Goal: Task Accomplishment & Management: Use online tool/utility

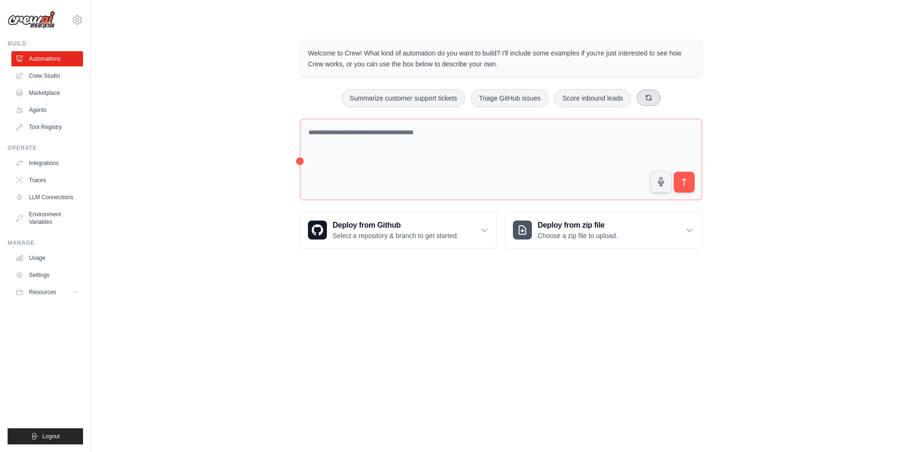
click at [652, 97] on icon at bounding box center [648, 97] width 5 height 5
click at [654, 98] on button at bounding box center [659, 98] width 24 height 16
click at [657, 100] on icon at bounding box center [656, 97] width 5 height 5
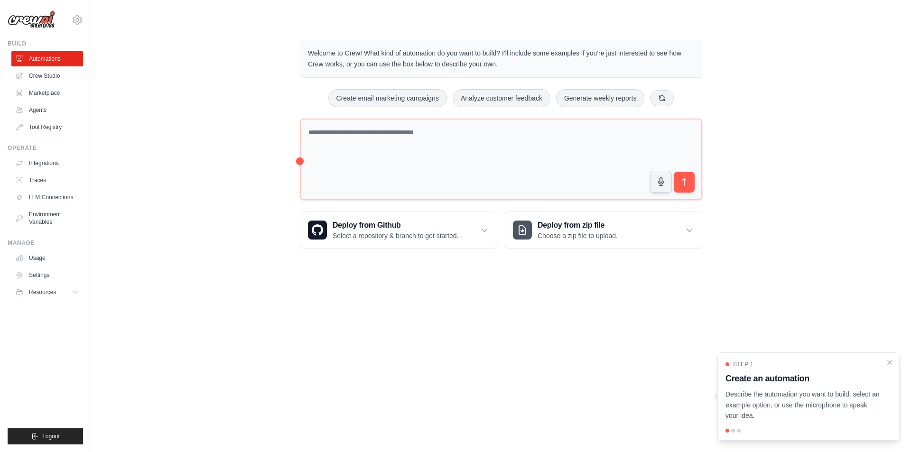
click at [663, 102] on button at bounding box center [662, 98] width 24 height 16
click at [33, 76] on link "Crew Studio" at bounding box center [48, 75] width 72 height 15
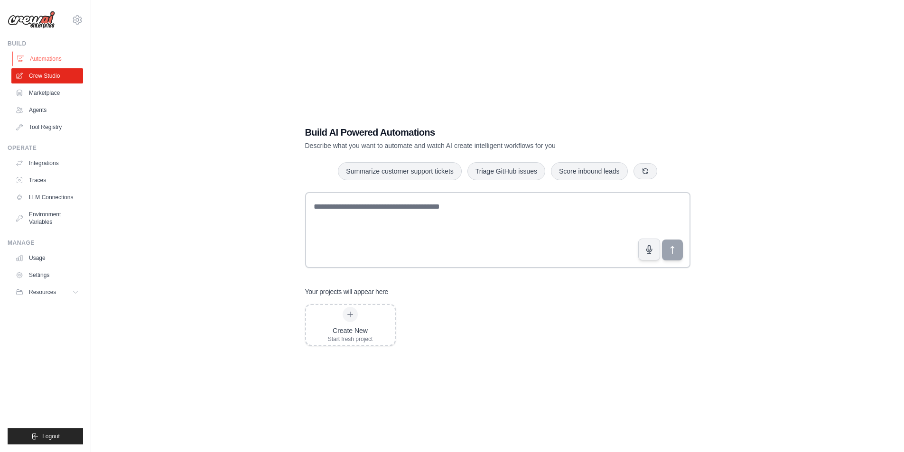
click at [36, 56] on link "Automations" at bounding box center [48, 58] width 72 height 15
click at [30, 110] on link "Agents" at bounding box center [48, 110] width 72 height 15
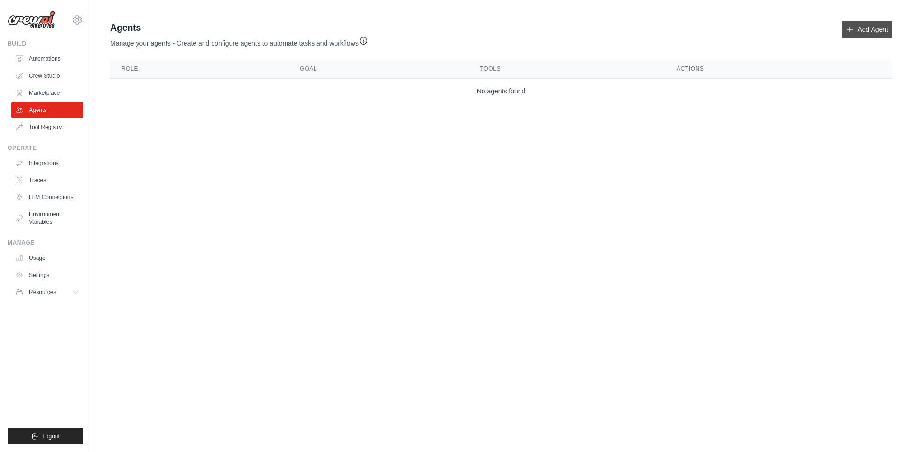
click at [854, 34] on link "Add Agent" at bounding box center [868, 29] width 50 height 17
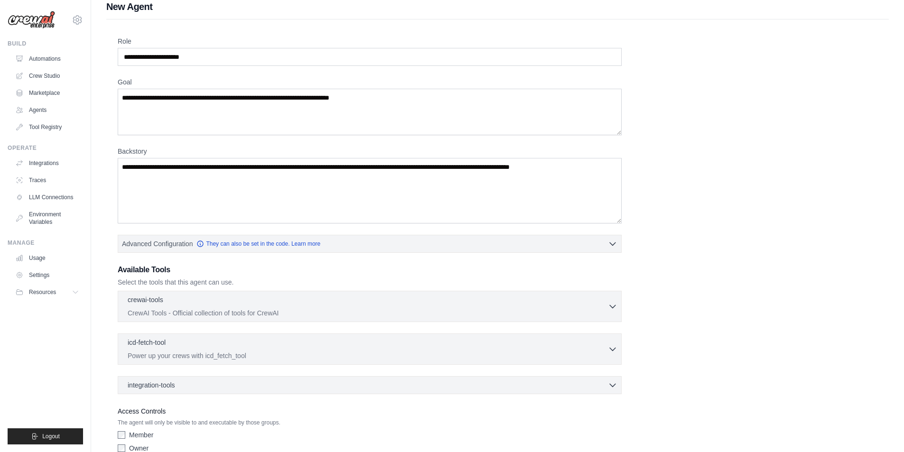
scroll to position [57, 0]
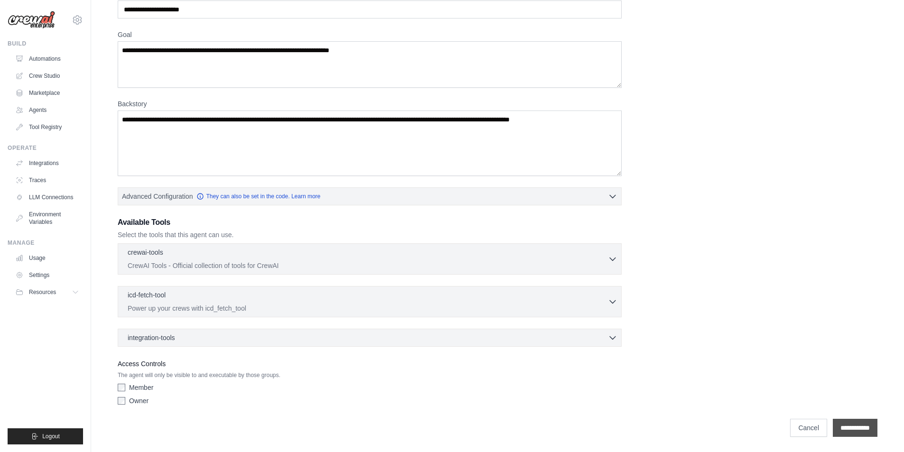
click at [845, 429] on input "**********" at bounding box center [855, 428] width 45 height 18
click at [847, 425] on input "**********" at bounding box center [855, 428] width 45 height 18
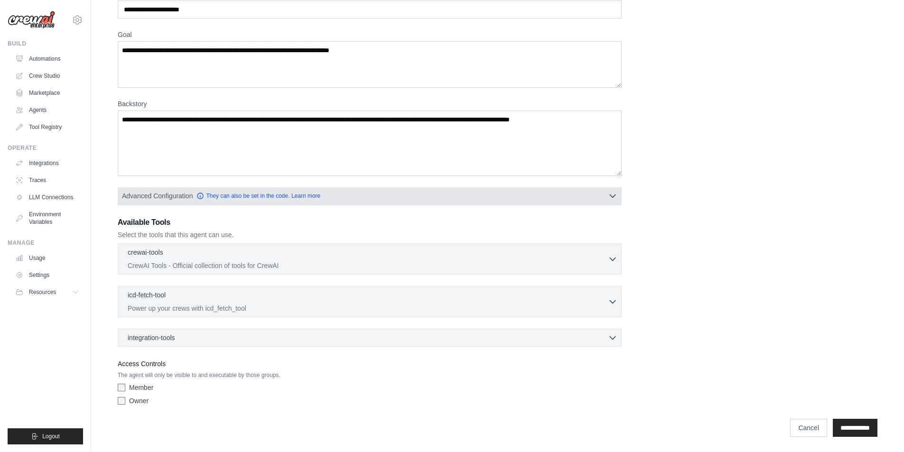
click at [603, 196] on button "Advanced Configuration They can also be set in the code. Learn more" at bounding box center [369, 195] width 503 height 17
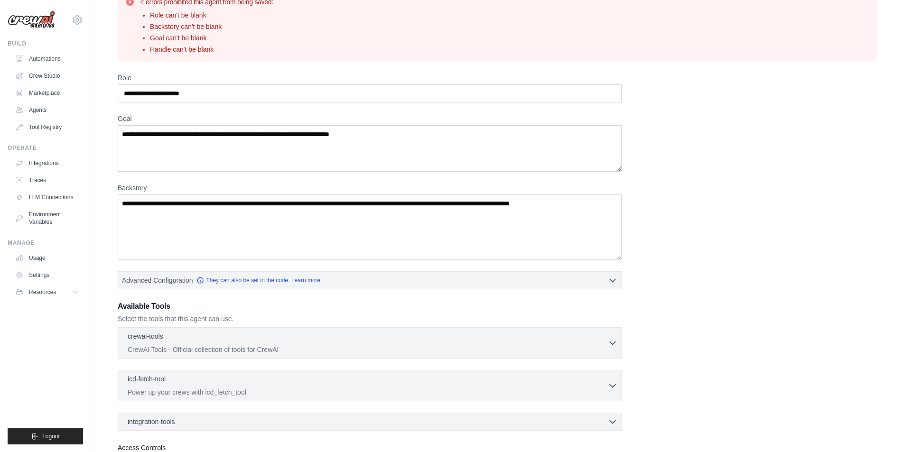
scroll to position [0, 0]
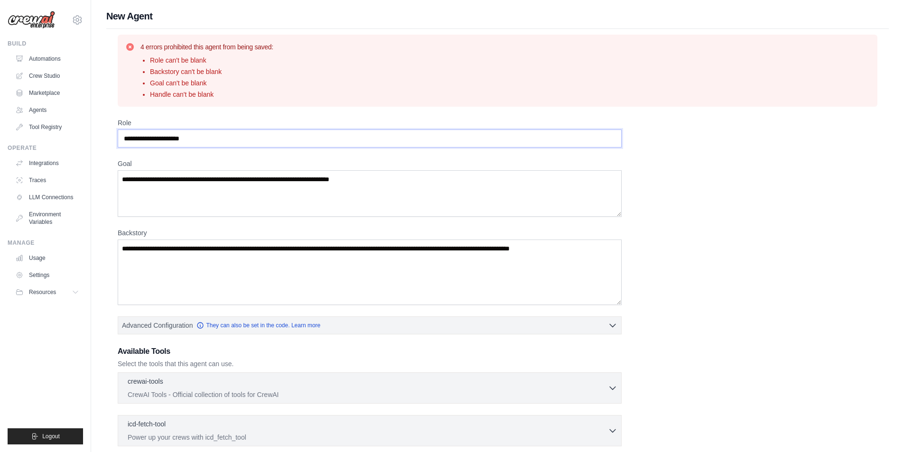
click at [212, 143] on input "Role" at bounding box center [370, 139] width 504 height 18
click at [217, 137] on input "Role" at bounding box center [370, 139] width 504 height 18
drag, startPoint x: 198, startPoint y: 139, endPoint x: 112, endPoint y: 135, distance: 86.0
click at [112, 135] on div "4 errors prohibited this agent from being saved: Role can't be blank Backstory …" at bounding box center [497, 300] width 783 height 543
drag, startPoint x: 124, startPoint y: 139, endPoint x: 199, endPoint y: 141, distance: 75.0
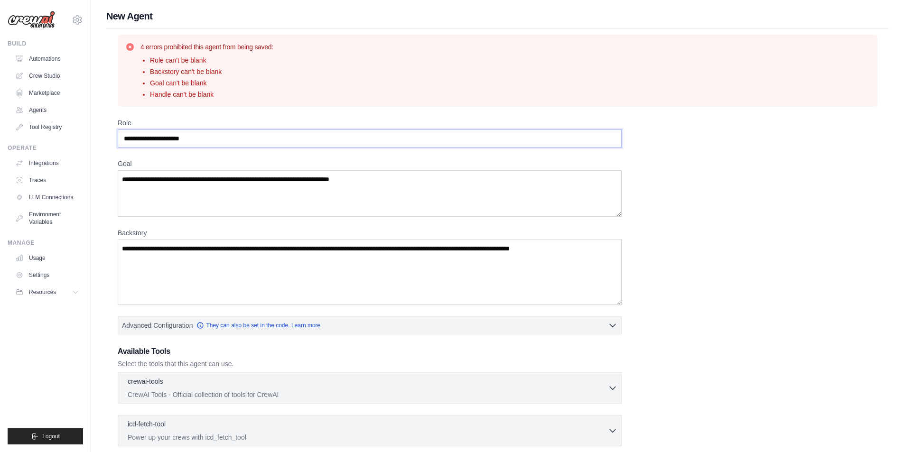
click at [197, 146] on input "Role" at bounding box center [370, 139] width 504 height 18
click at [199, 139] on input "Role" at bounding box center [370, 139] width 504 height 18
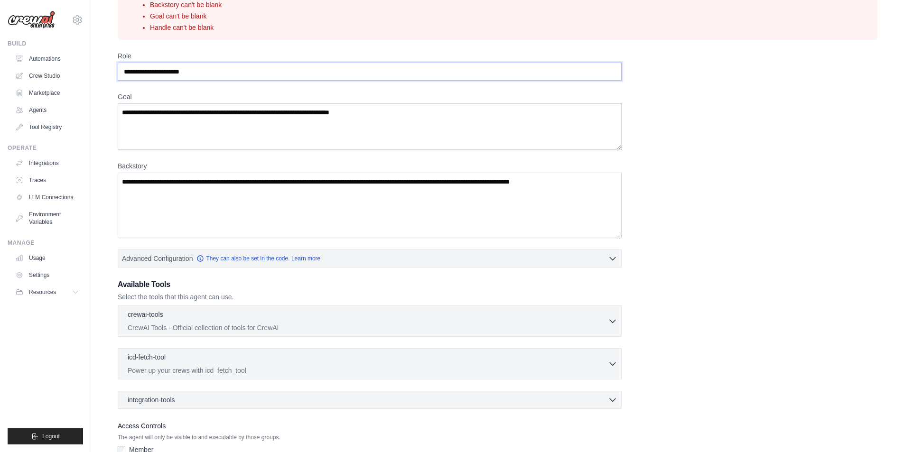
scroll to position [129, 0]
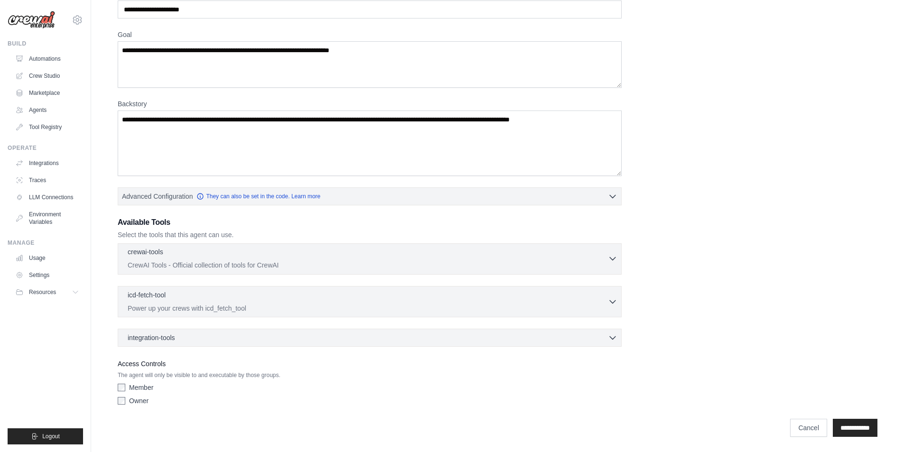
click at [231, 255] on div "crewai-tools 0 selected" at bounding box center [368, 252] width 480 height 11
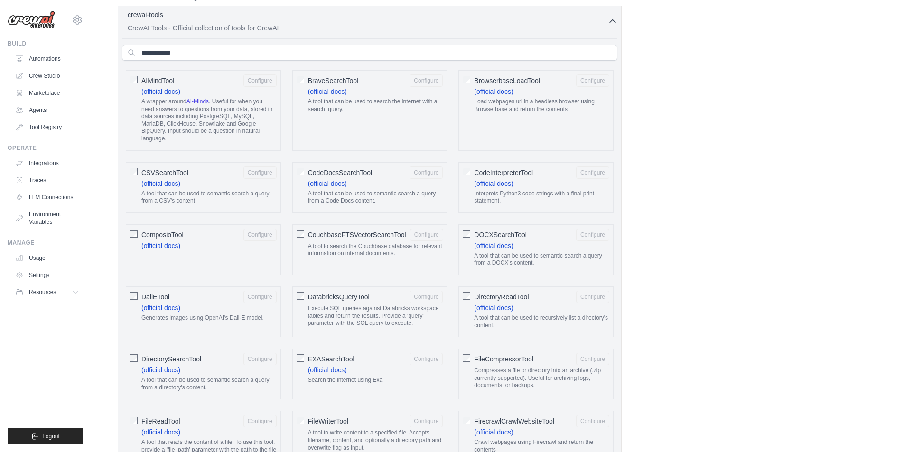
scroll to position [366, 0]
click at [611, 22] on icon "button" at bounding box center [613, 21] width 6 height 3
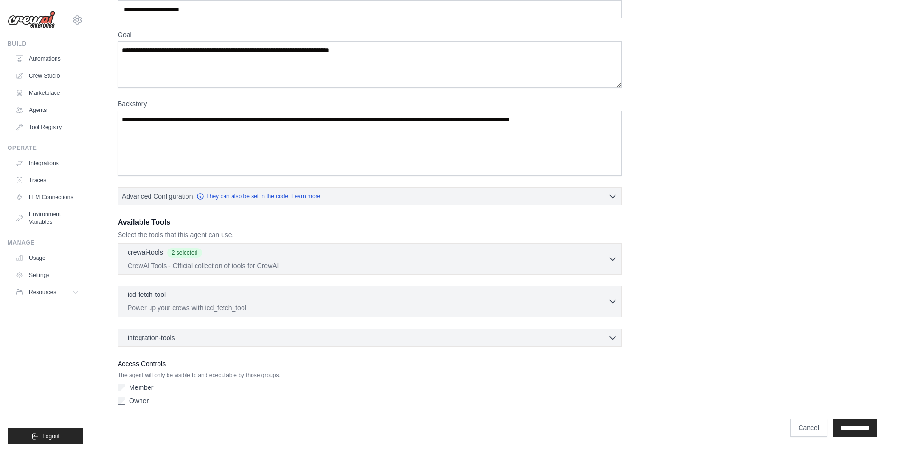
click at [611, 305] on icon "button" at bounding box center [612, 301] width 9 height 9
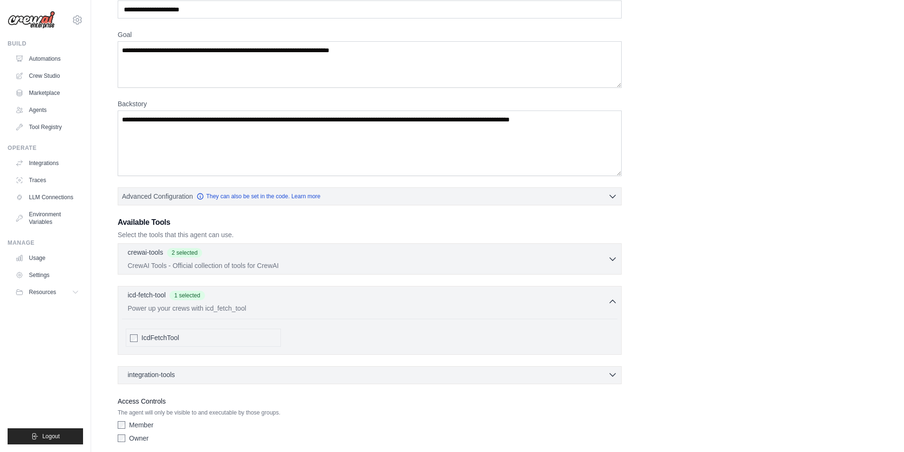
click at [615, 376] on icon "button" at bounding box center [612, 374] width 9 height 9
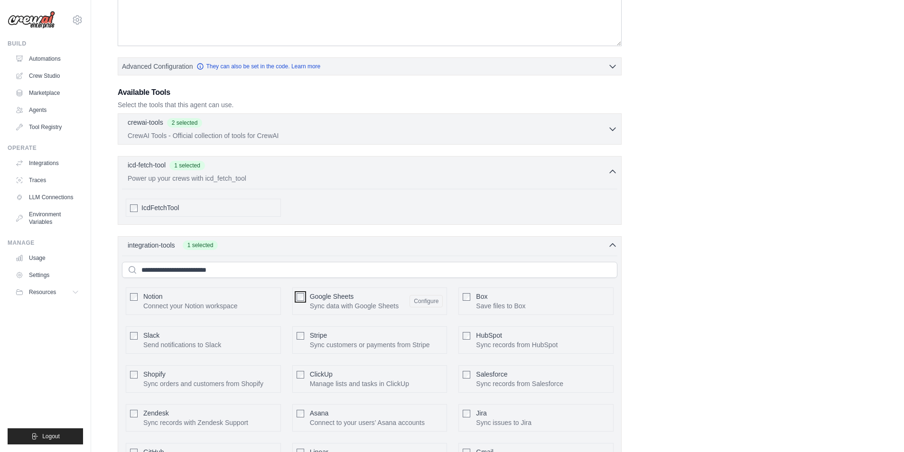
scroll to position [319, 0]
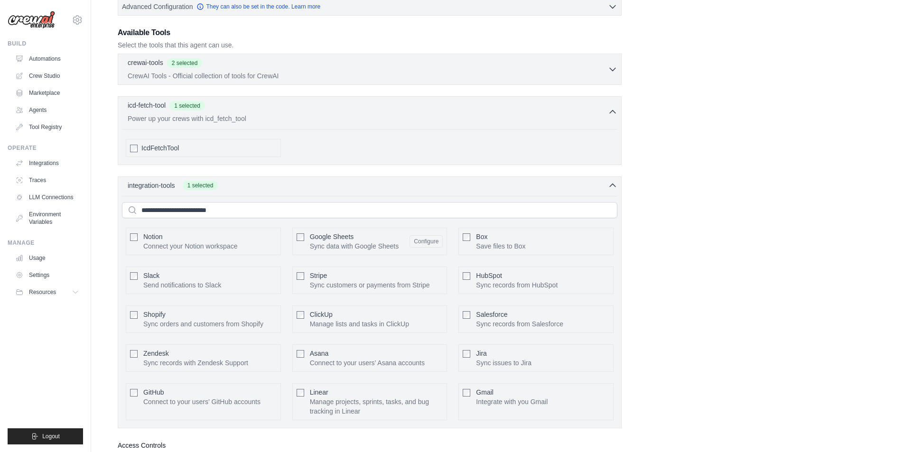
click at [657, 340] on div "Role Goal Backstory Advanced Configuration They can also be set in the code. Le…" at bounding box center [498, 145] width 760 height 692
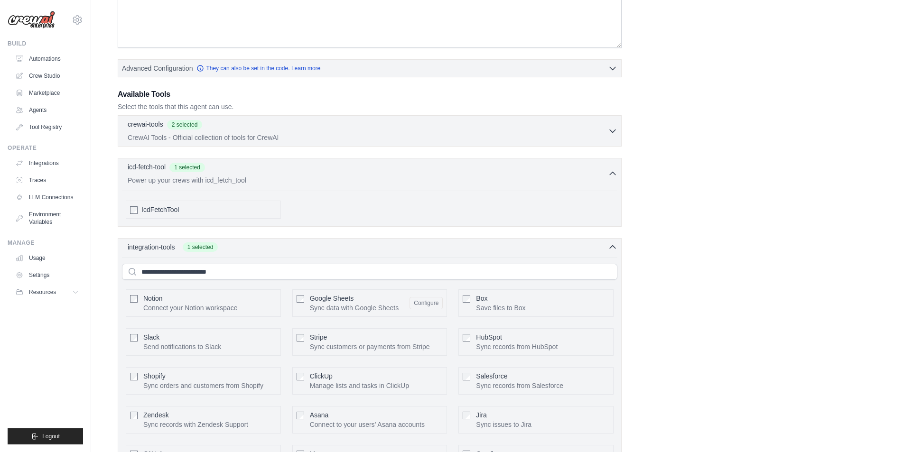
scroll to position [163, 0]
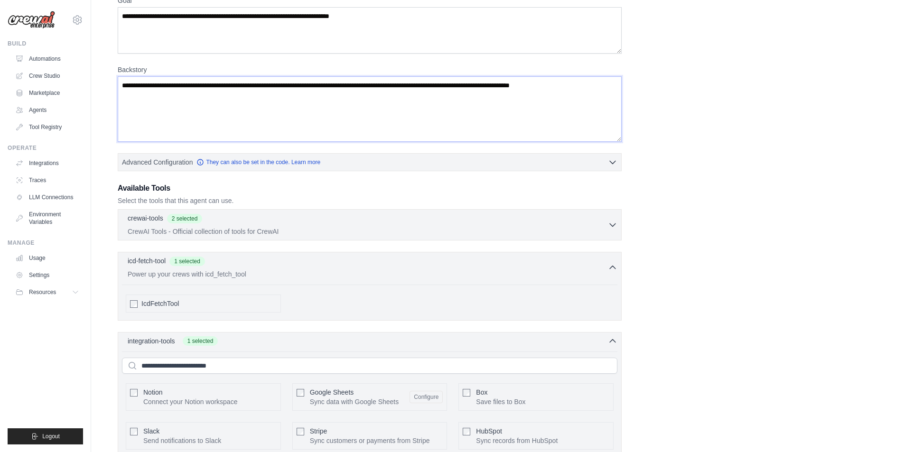
click at [602, 85] on textarea "Backstory" at bounding box center [370, 109] width 504 height 66
drag, startPoint x: 125, startPoint y: 83, endPoint x: 416, endPoint y: 133, distance: 295.3
click at [487, 97] on textarea "Backstory" at bounding box center [370, 109] width 504 height 66
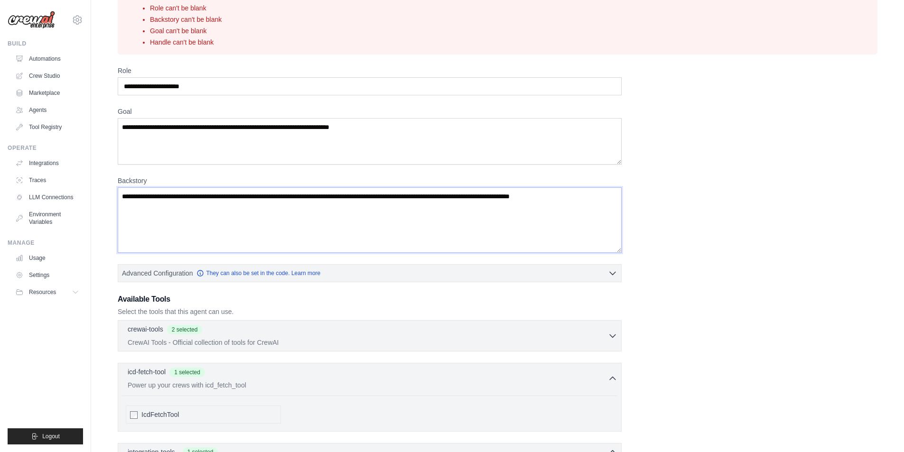
scroll to position [0, 0]
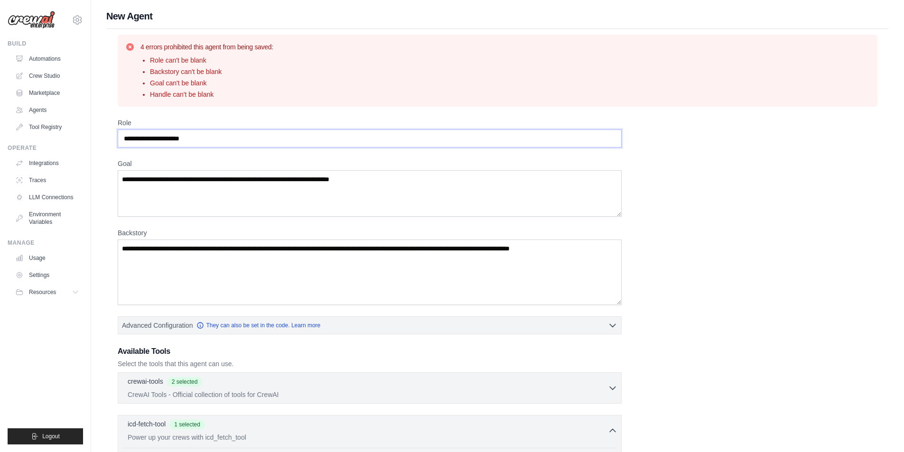
drag, startPoint x: 217, startPoint y: 142, endPoint x: 149, endPoint y: 134, distance: 69.2
click at [149, 134] on input "Role" at bounding box center [370, 139] width 504 height 18
paste input "**********"
type input "**********"
click at [158, 190] on textarea "Goal" at bounding box center [370, 193] width 504 height 47
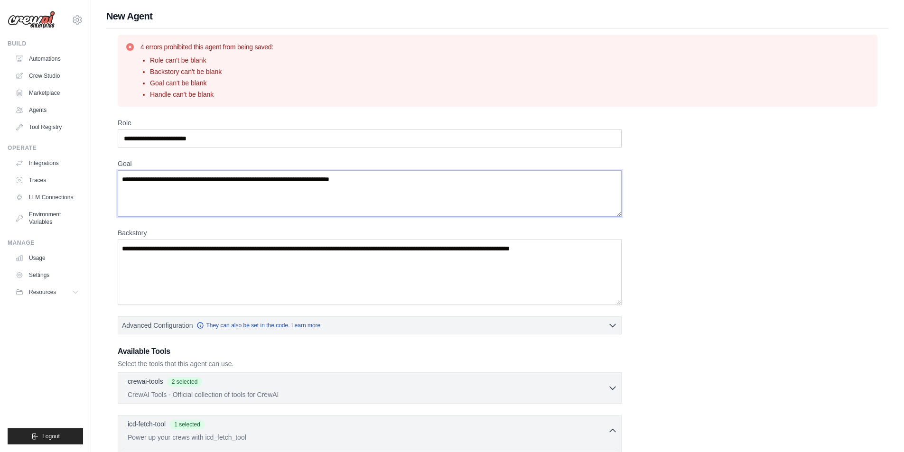
paste textarea "**********"
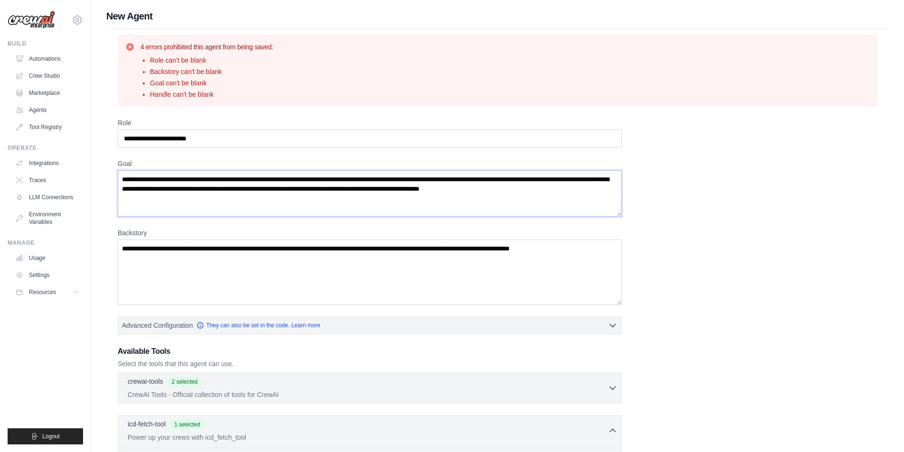
type textarea "**********"
click at [159, 259] on textarea "Backstory" at bounding box center [370, 273] width 504 height 66
paste textarea "**********"
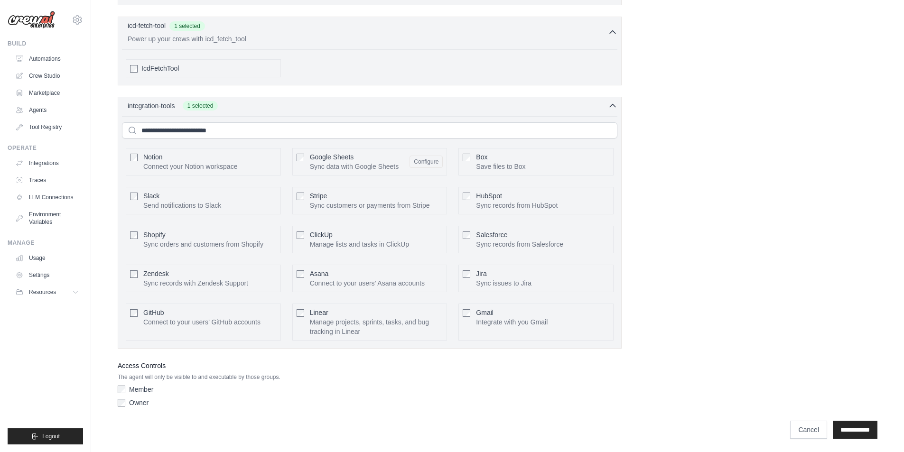
scroll to position [401, 0]
type textarea "**********"
click at [866, 430] on input "**********" at bounding box center [855, 428] width 45 height 18
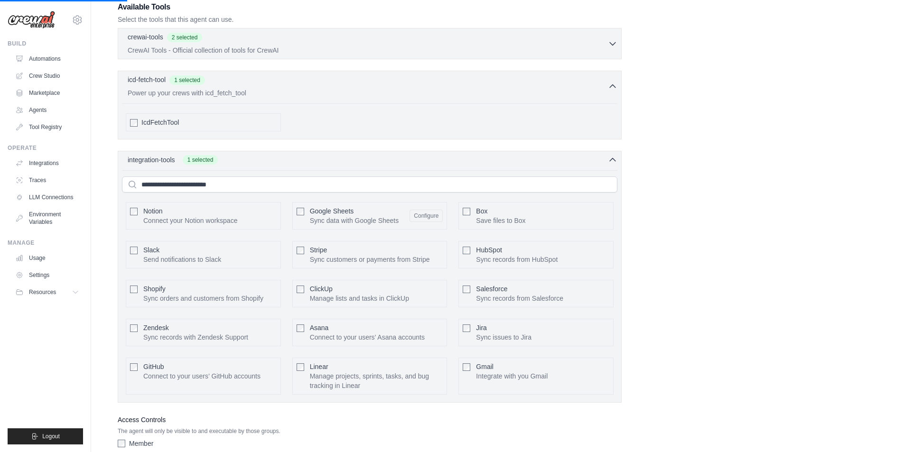
scroll to position [258, 0]
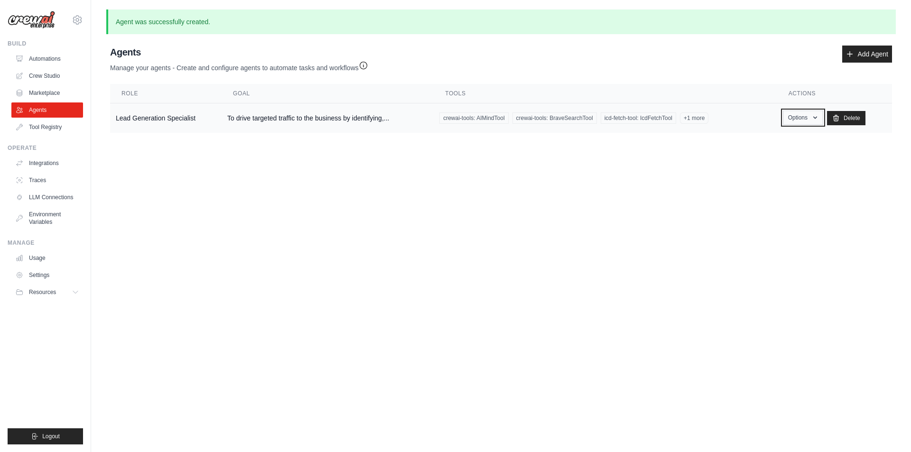
click at [803, 116] on button "Options" at bounding box center [803, 118] width 40 height 14
click at [636, 240] on body "marketing@top4.com.au Settings Build Automations Crew Studio" at bounding box center [455, 226] width 911 height 452
click at [40, 57] on link "Automations" at bounding box center [48, 58] width 72 height 15
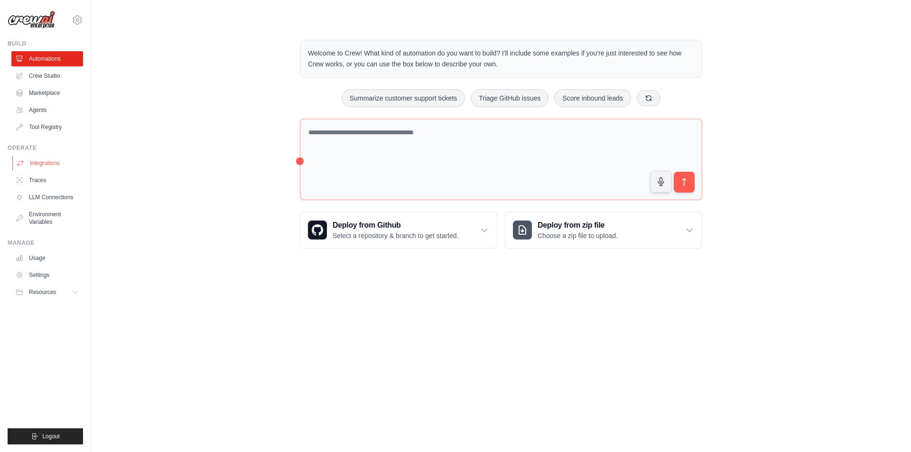
click at [47, 161] on link "Integrations" at bounding box center [48, 163] width 72 height 15
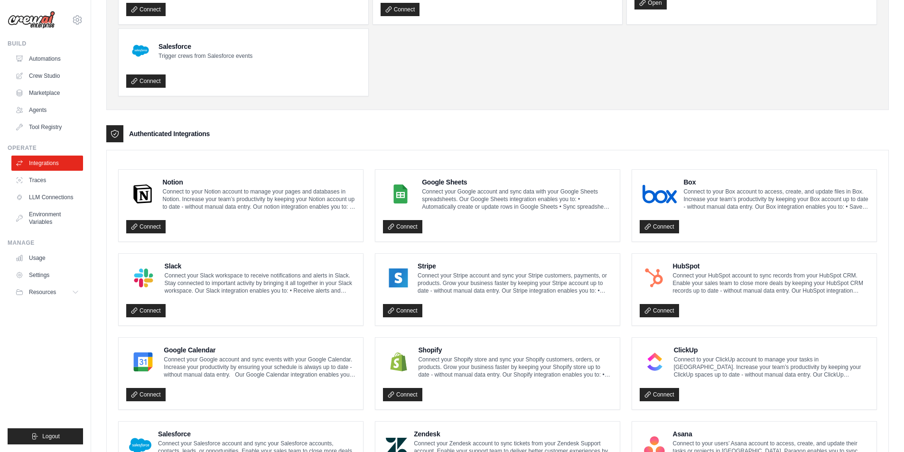
scroll to position [190, 0]
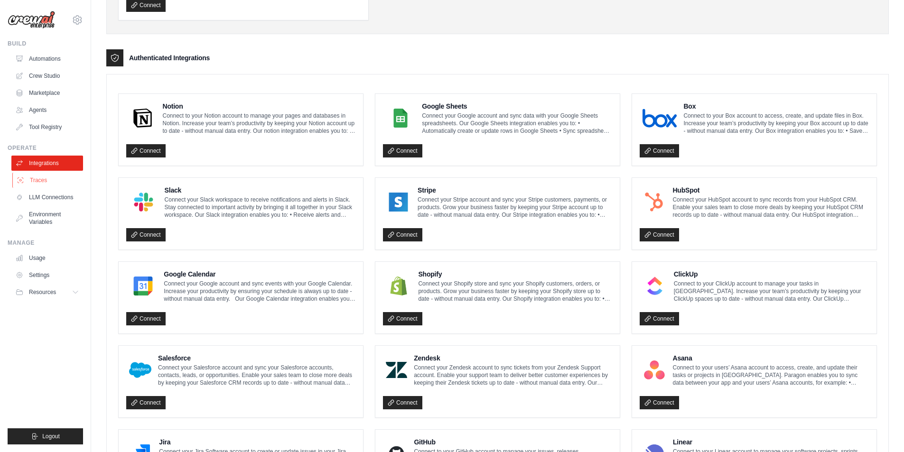
click at [38, 178] on link "Traces" at bounding box center [48, 180] width 72 height 15
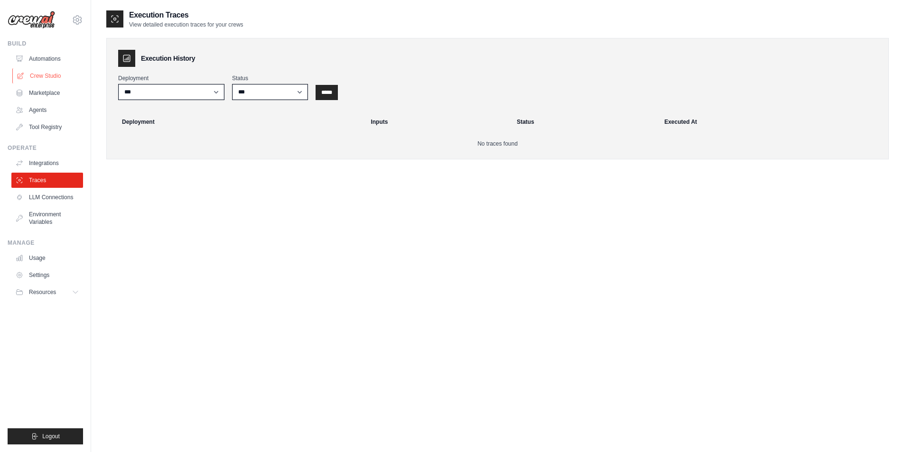
click at [40, 74] on link "Crew Studio" at bounding box center [48, 75] width 72 height 15
click at [41, 78] on link "Crew Studio" at bounding box center [48, 75] width 72 height 15
click at [47, 75] on link "Crew Studio" at bounding box center [48, 75] width 72 height 15
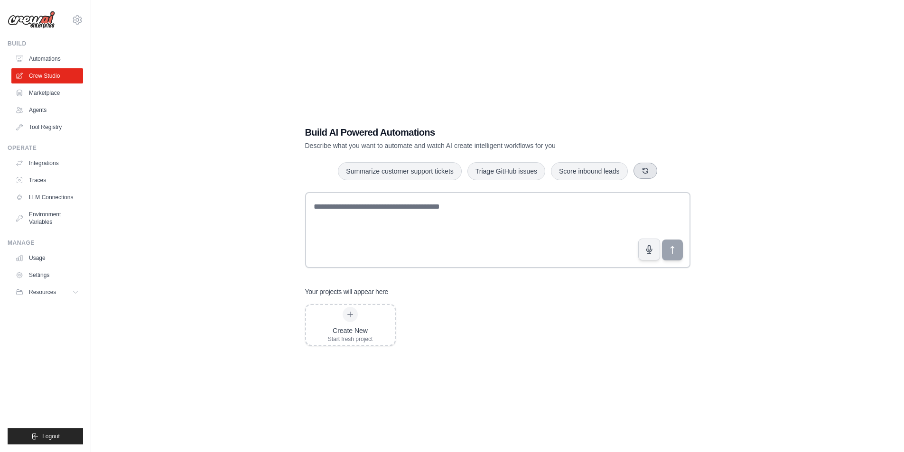
click at [644, 173] on icon "button" at bounding box center [646, 171] width 8 height 8
click at [658, 177] on button "button" at bounding box center [657, 171] width 24 height 16
click at [652, 172] on icon "button" at bounding box center [651, 170] width 5 height 5
click at [493, 175] on button "Monitor website uptime" at bounding box center [478, 171] width 84 height 18
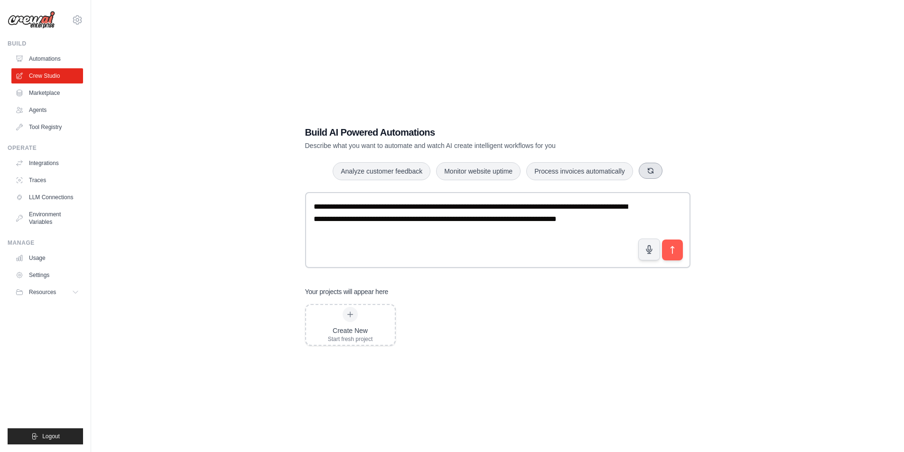
click at [647, 170] on icon "button" at bounding box center [651, 171] width 8 height 8
click at [485, 175] on button "Automate social media posting" at bounding box center [462, 171] width 107 height 18
click at [679, 255] on button "submit" at bounding box center [672, 250] width 22 height 22
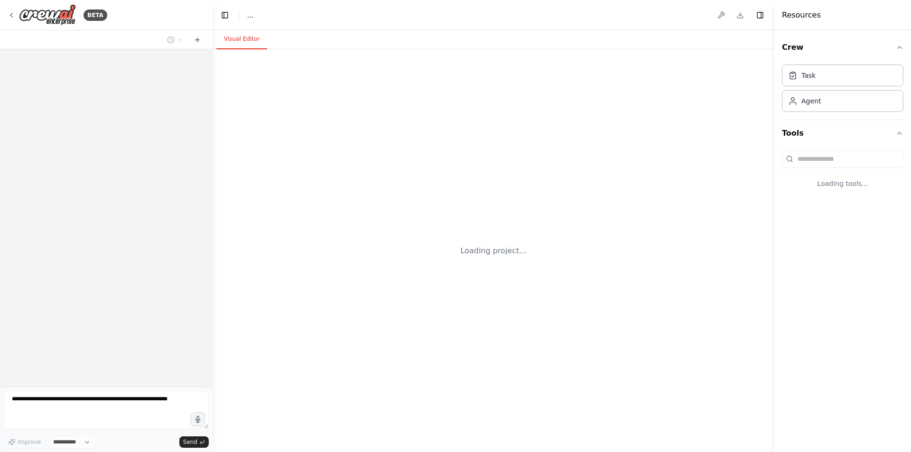
select select "****"
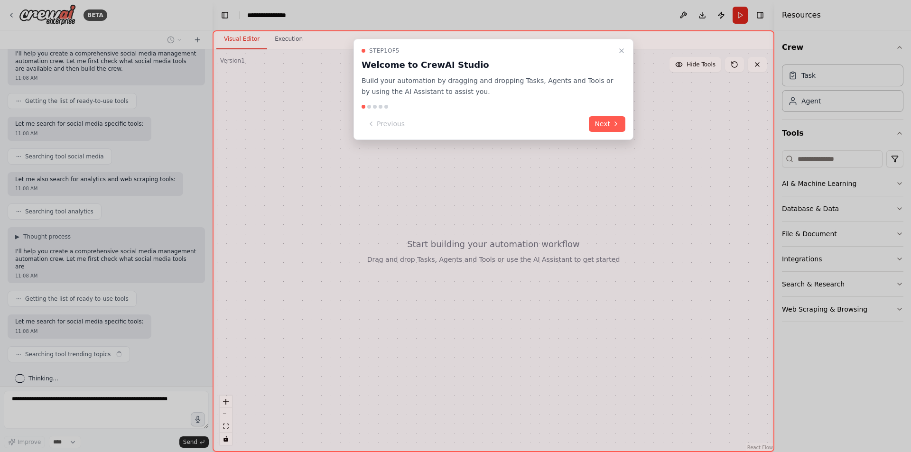
scroll to position [89, 0]
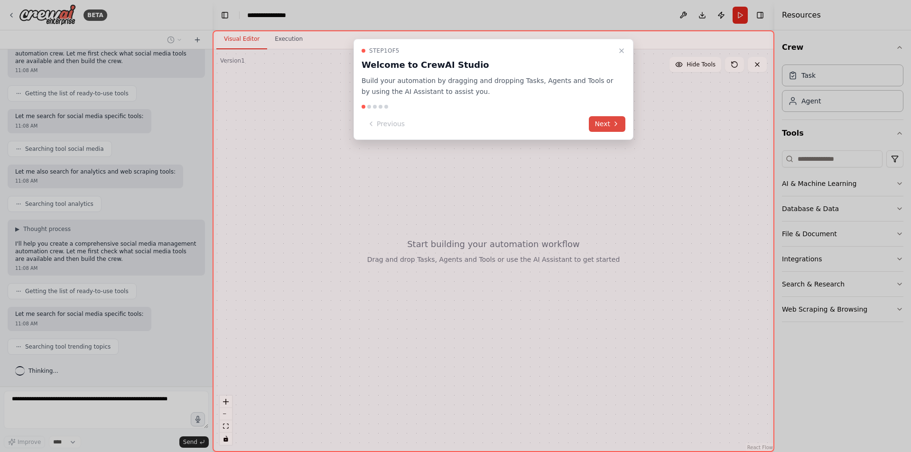
click at [607, 123] on button "Next" at bounding box center [607, 124] width 37 height 16
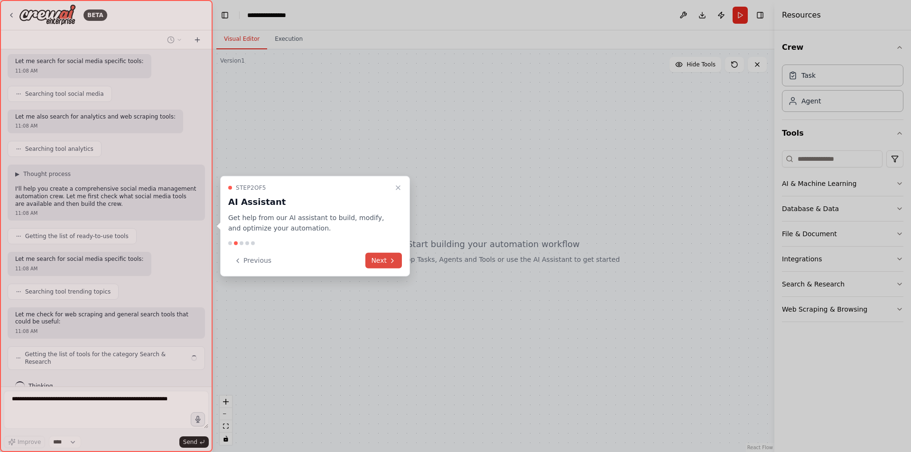
scroll to position [151, 0]
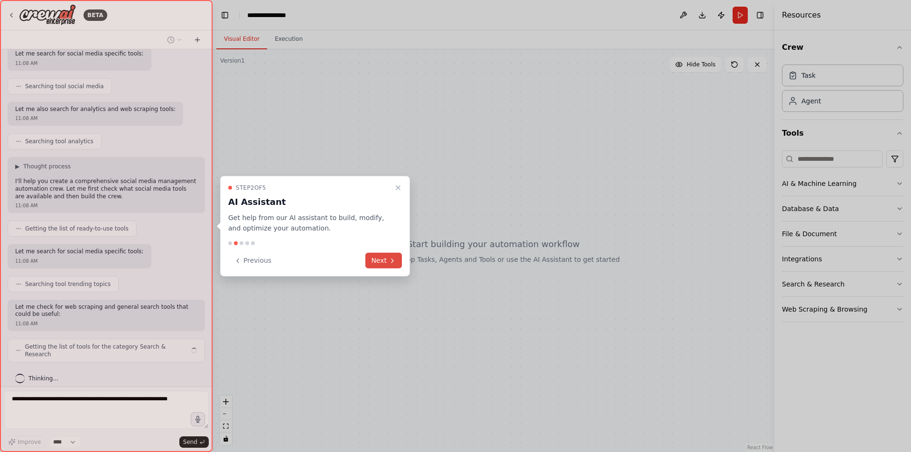
click at [384, 262] on button "Next" at bounding box center [383, 261] width 37 height 16
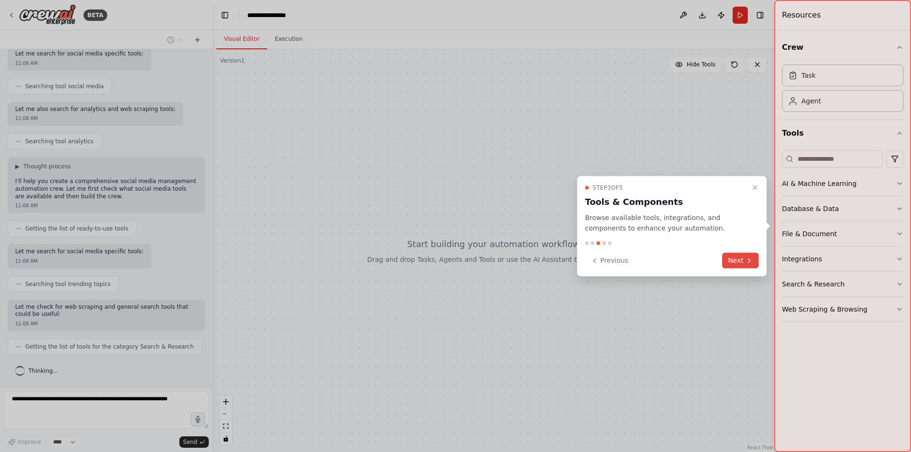
click at [742, 256] on button "Next" at bounding box center [740, 261] width 37 height 16
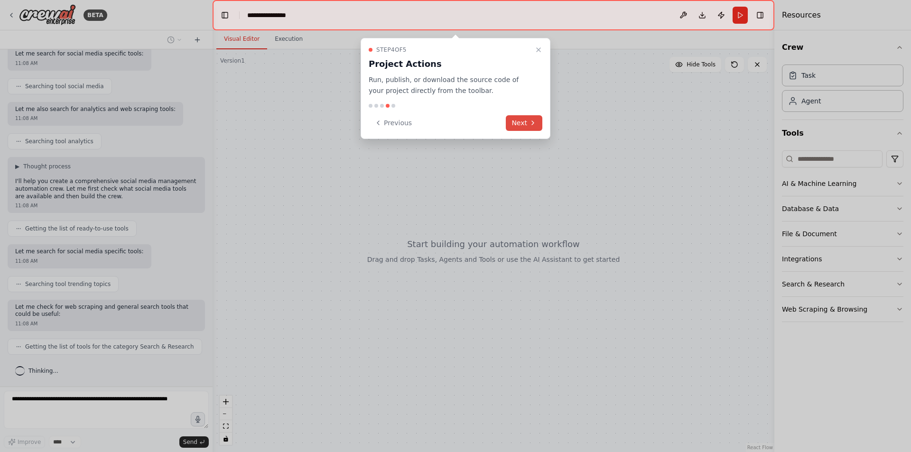
click at [525, 124] on button "Next" at bounding box center [524, 123] width 37 height 16
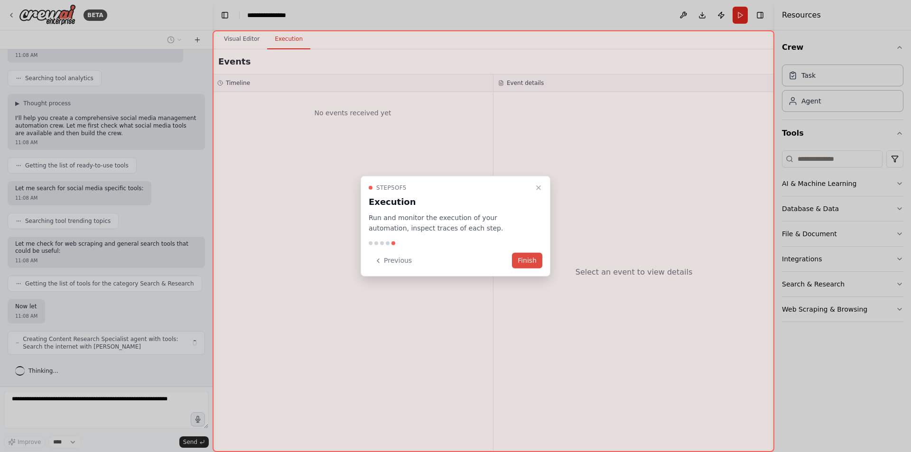
click at [529, 263] on button "Finish" at bounding box center [527, 261] width 30 height 16
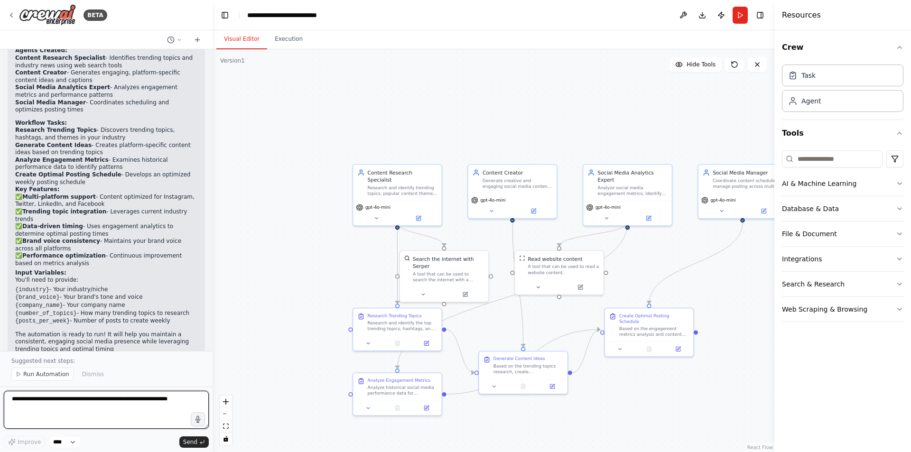
scroll to position [910, 0]
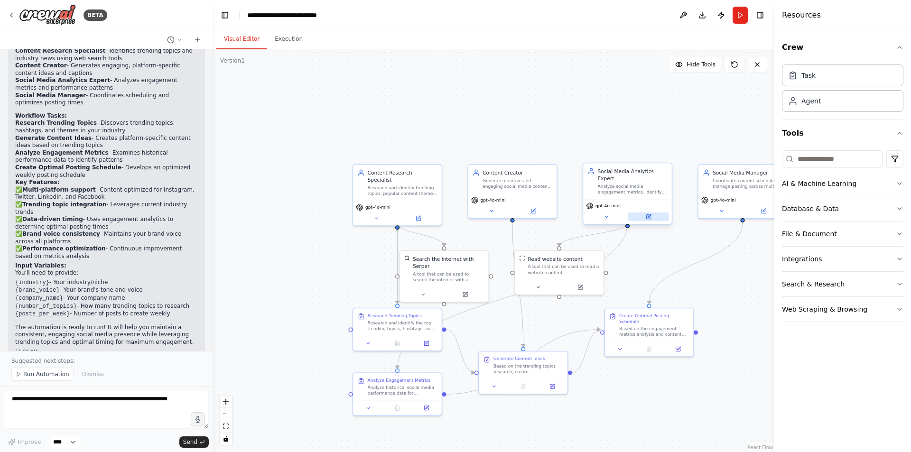
click at [648, 213] on button at bounding box center [648, 217] width 41 height 9
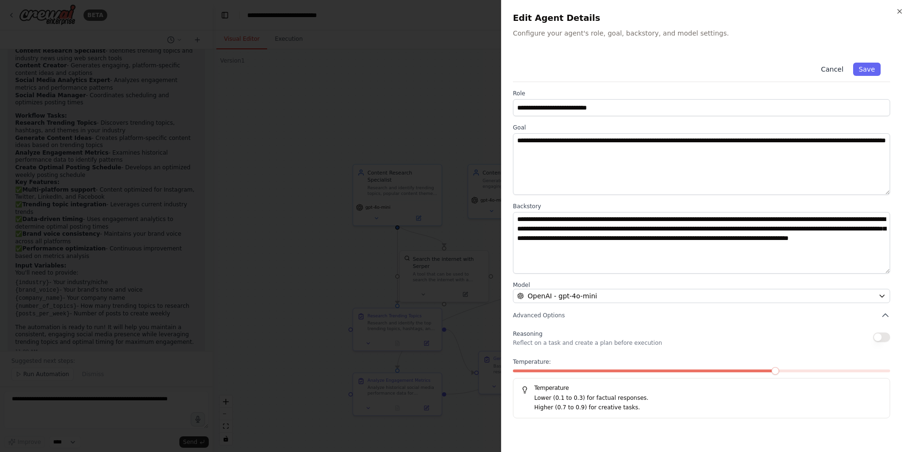
click at [825, 68] on button "Cancel" at bounding box center [832, 69] width 34 height 13
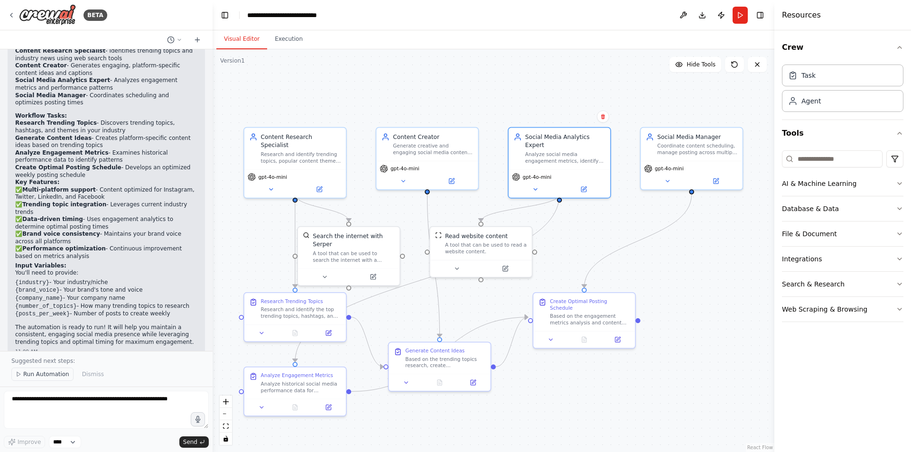
drag, startPoint x: 47, startPoint y: 374, endPoint x: 53, endPoint y: 375, distance: 5.3
click at [47, 375] on span "Run Automation" at bounding box center [46, 375] width 46 height 8
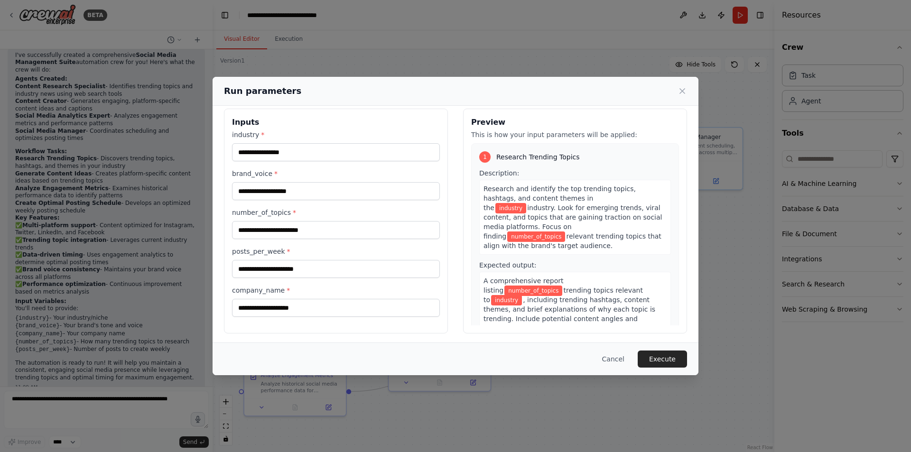
scroll to position [11, 0]
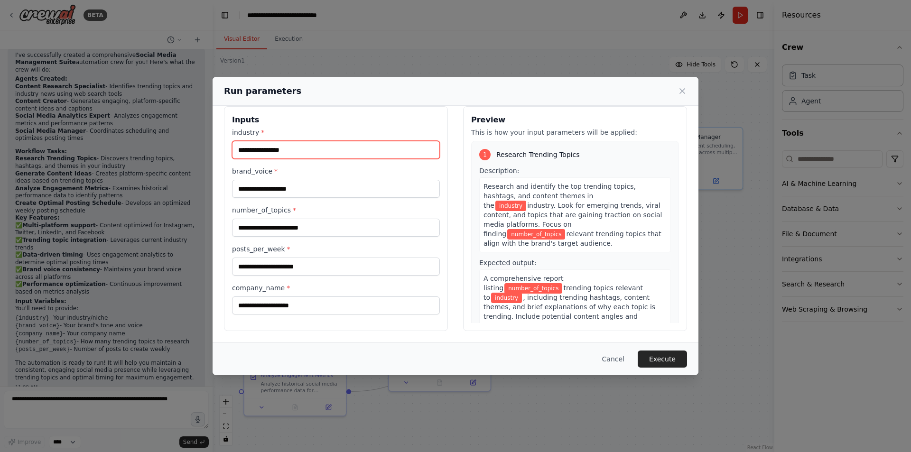
click at [294, 145] on input "industry *" at bounding box center [336, 150] width 208 height 18
type input "**********"
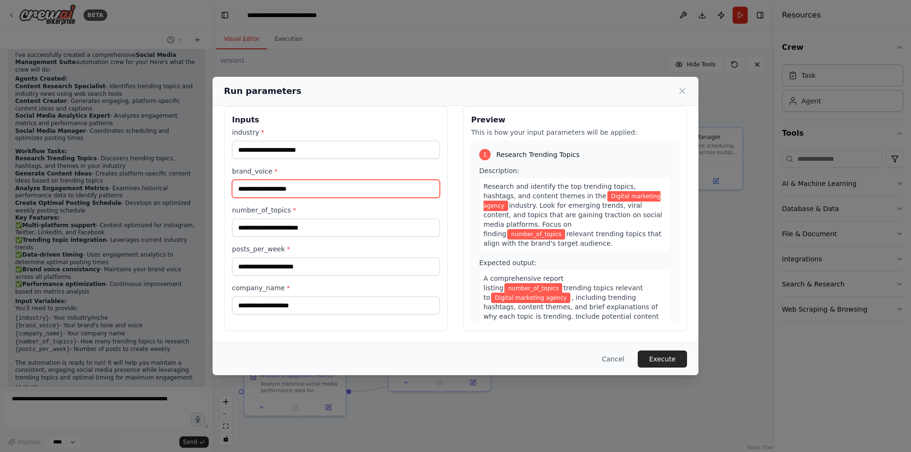
click at [307, 193] on input "brand_voice *" at bounding box center [336, 189] width 208 height 18
type input "**********"
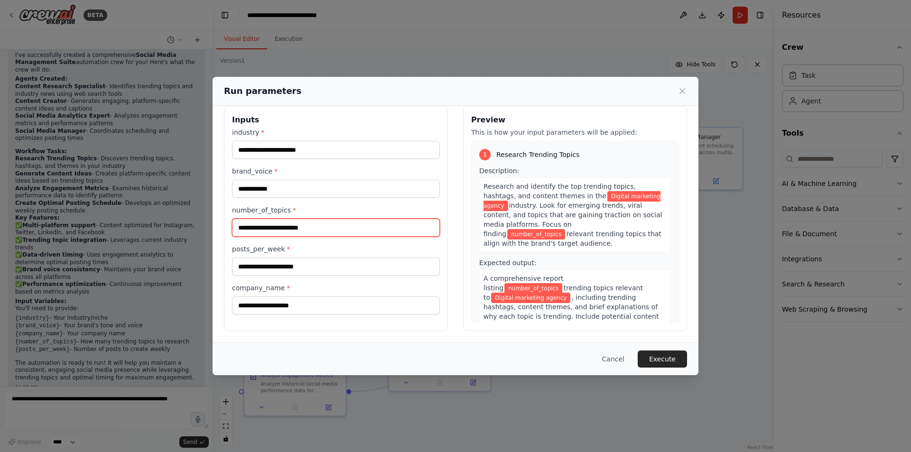
click at [290, 226] on input "number_of_topics *" at bounding box center [336, 228] width 208 height 18
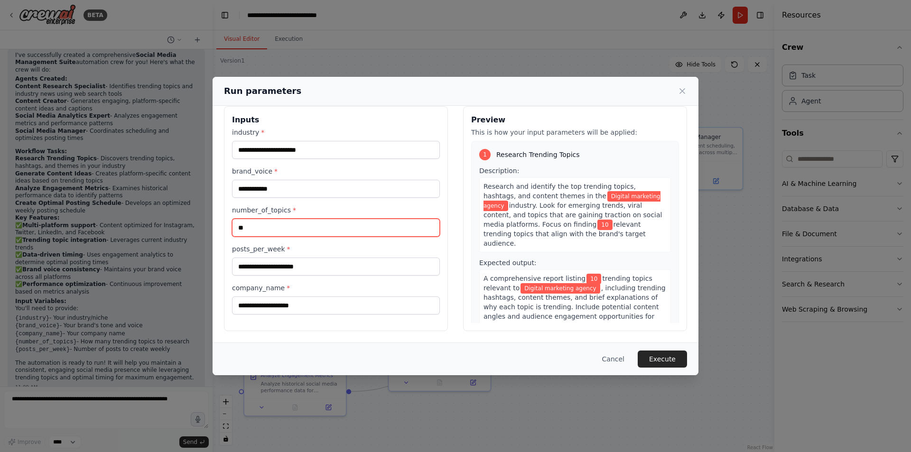
type input "**"
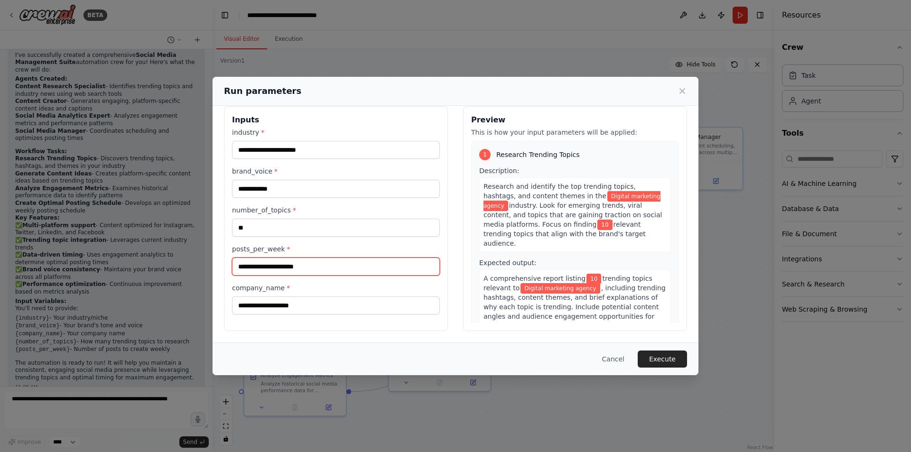
click at [284, 271] on input "posts_per_week *" at bounding box center [336, 267] width 208 height 18
type input "*"
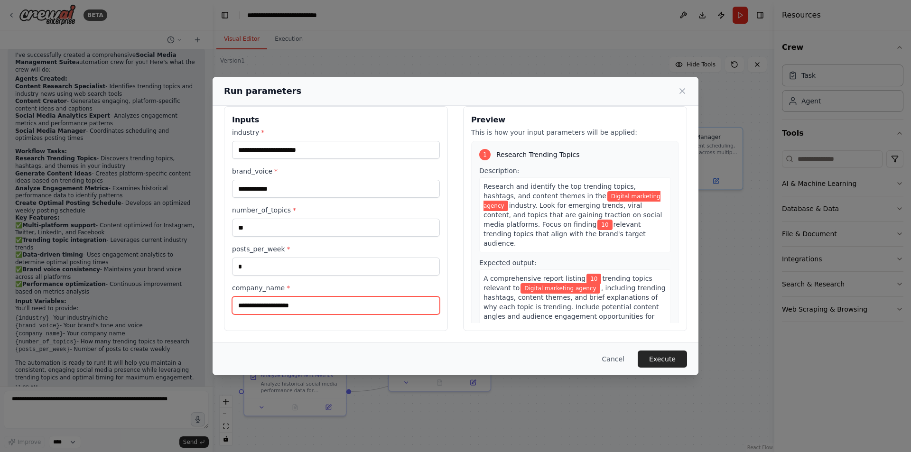
click at [280, 307] on input "company_name *" at bounding box center [336, 306] width 208 height 18
click at [320, 306] on input "**********" at bounding box center [336, 306] width 208 height 18
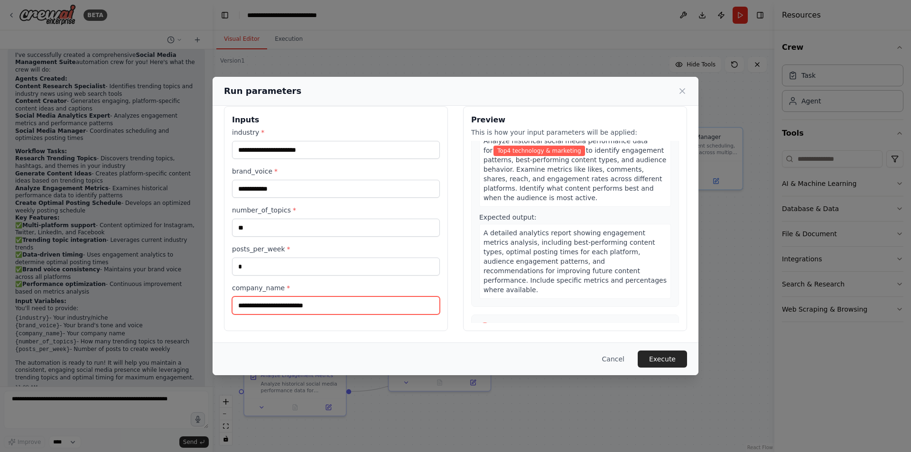
scroll to position [602, 0]
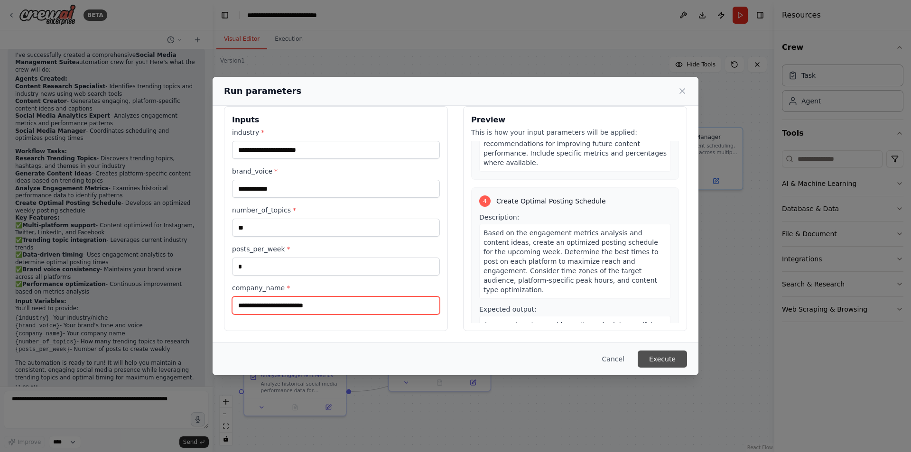
type input "**********"
click at [661, 355] on button "Execute" at bounding box center [662, 359] width 49 height 17
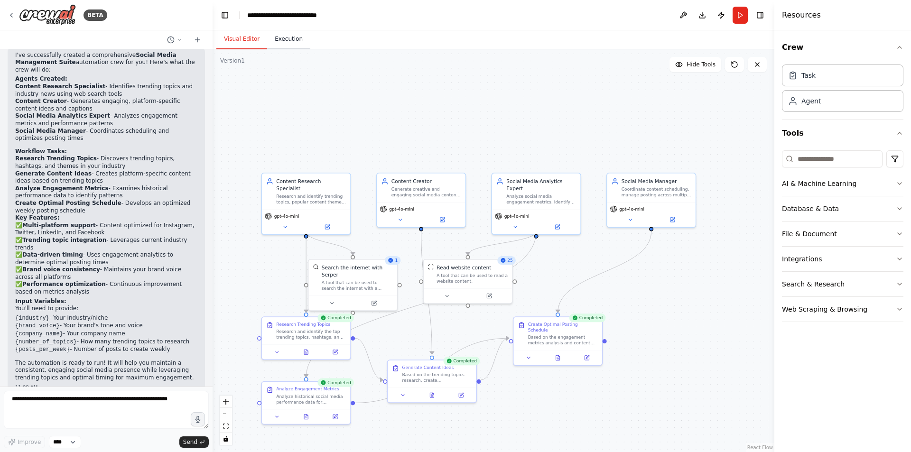
click at [284, 38] on button "Execution" at bounding box center [288, 39] width 43 height 20
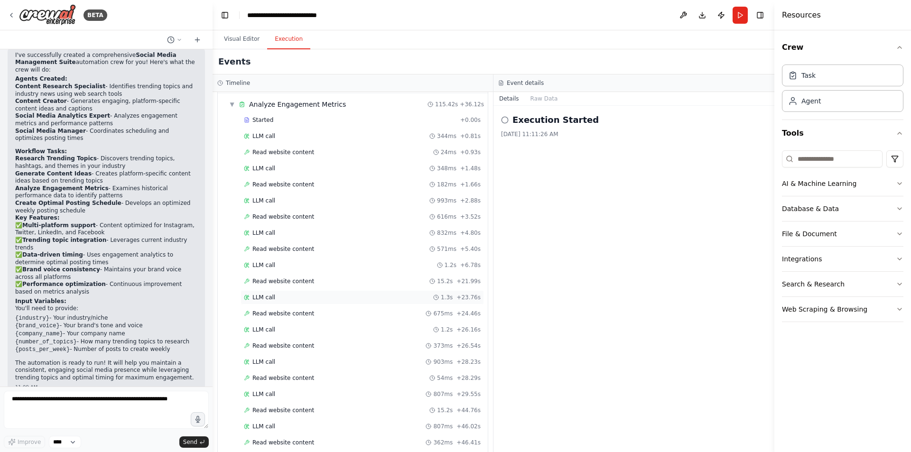
scroll to position [22, 0]
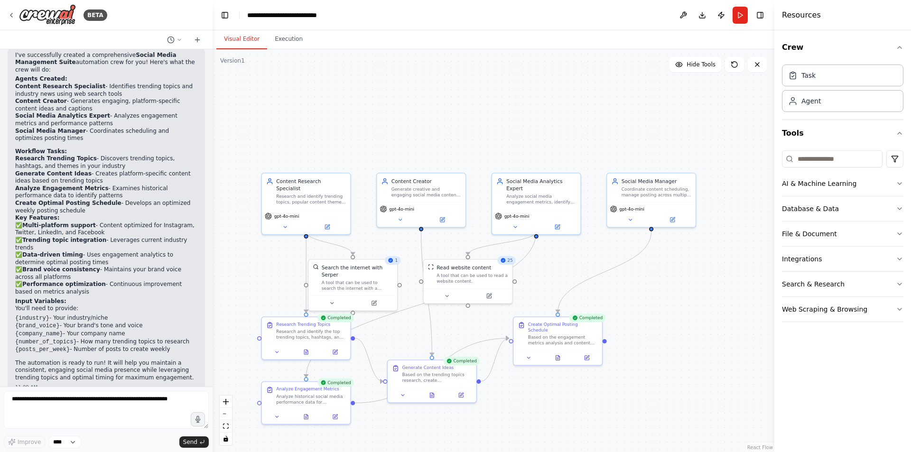
click at [235, 39] on button "Visual Editor" at bounding box center [241, 39] width 51 height 20
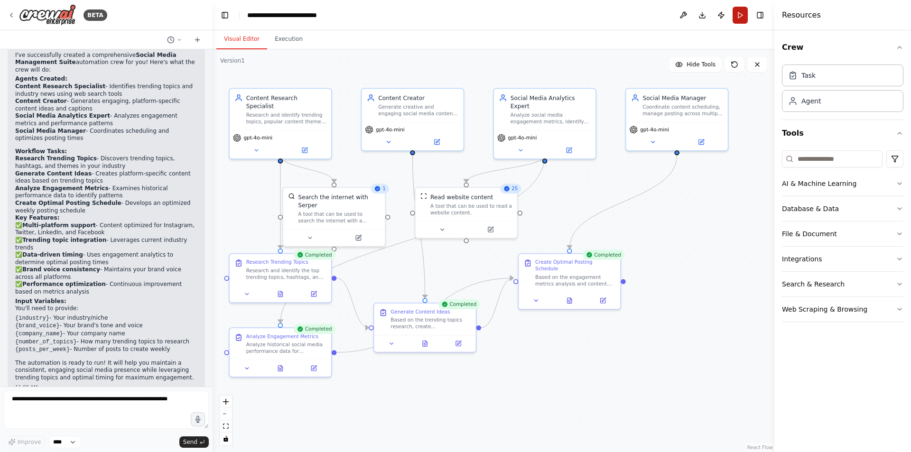
click at [740, 18] on button "Run" at bounding box center [740, 15] width 15 height 17
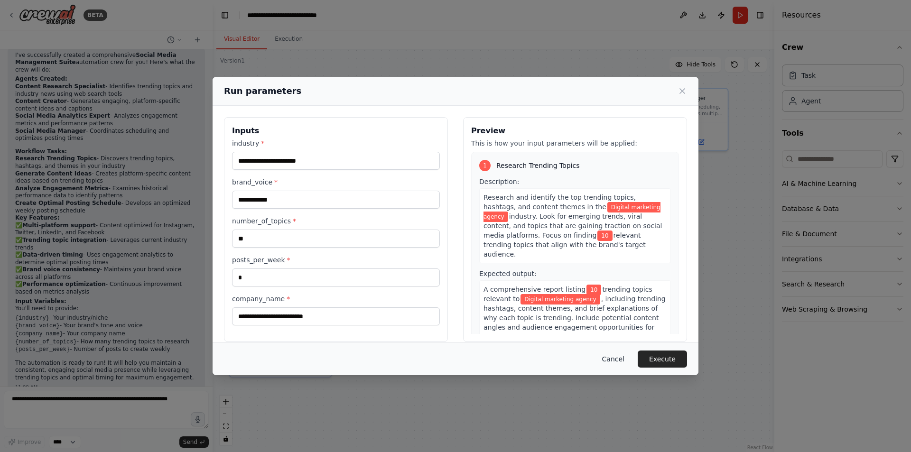
click at [621, 360] on button "Cancel" at bounding box center [613, 359] width 37 height 17
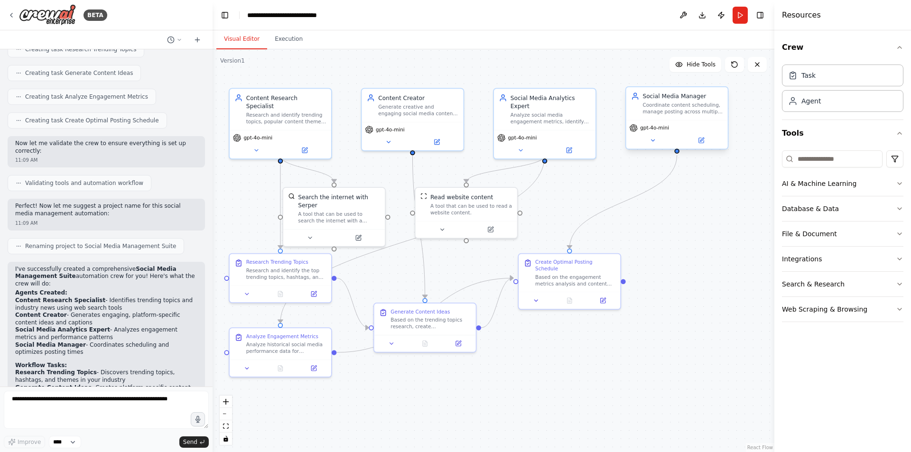
scroll to position [759, 0]
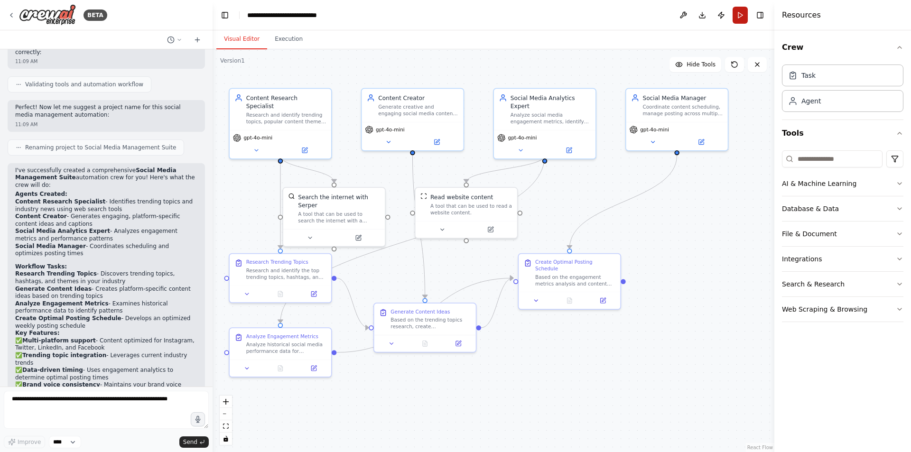
click at [738, 15] on button "Run" at bounding box center [740, 15] width 15 height 17
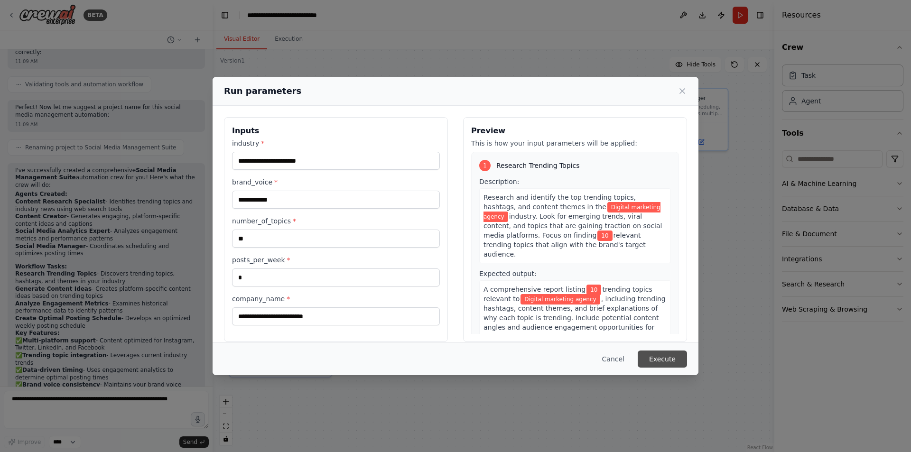
click at [656, 356] on button "Execute" at bounding box center [662, 359] width 49 height 17
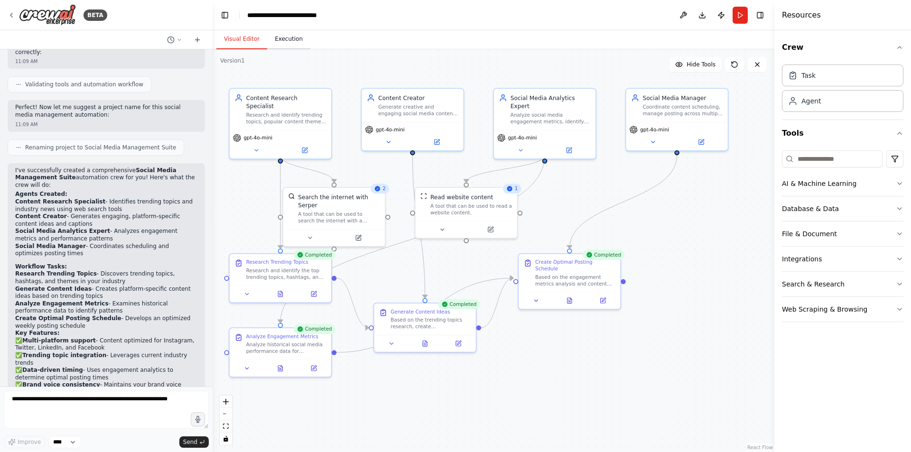
click at [292, 43] on button "Execution" at bounding box center [288, 39] width 43 height 20
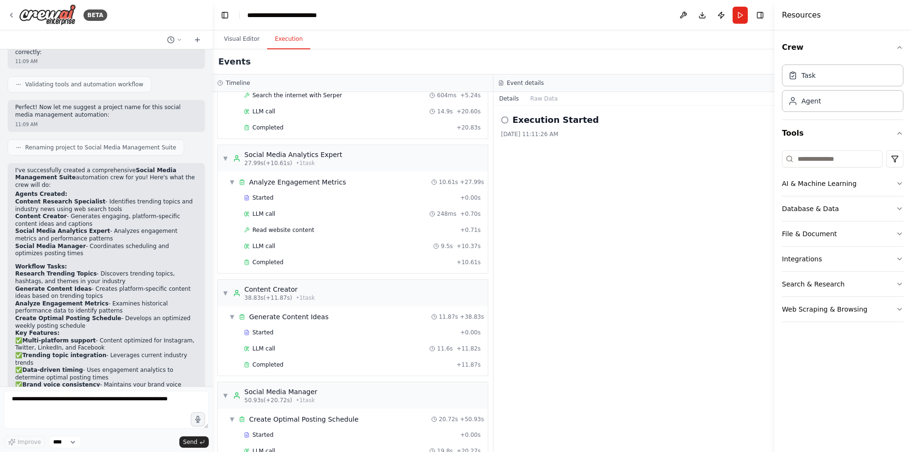
scroll to position [0, 0]
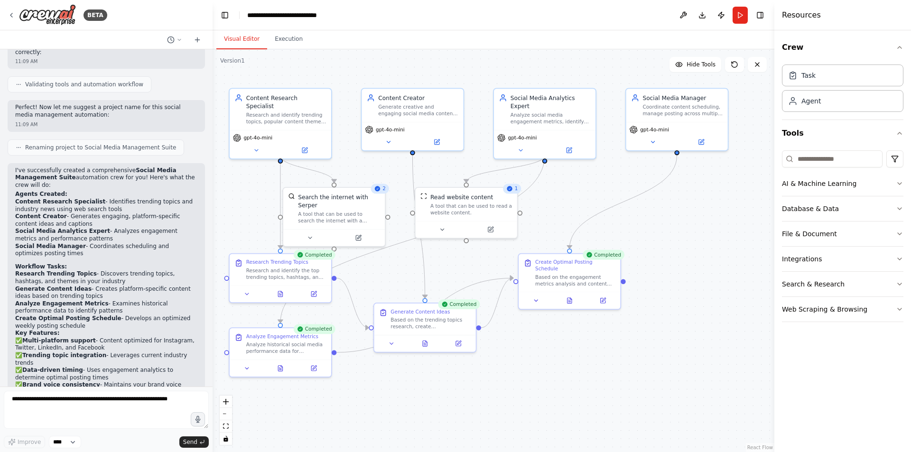
click at [234, 42] on button "Visual Editor" at bounding box center [241, 39] width 51 height 20
click at [701, 16] on button "Download" at bounding box center [702, 15] width 15 height 17
click at [579, 411] on div ".deletable-edge-delete-btn { width: 20px; height: 20px; border: 0px solid #ffff…" at bounding box center [494, 250] width 562 height 403
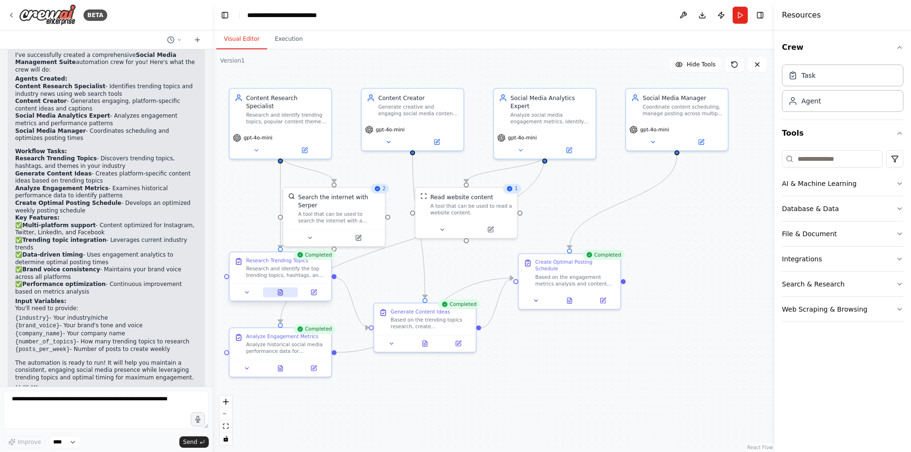
click at [280, 296] on button at bounding box center [280, 293] width 35 height 10
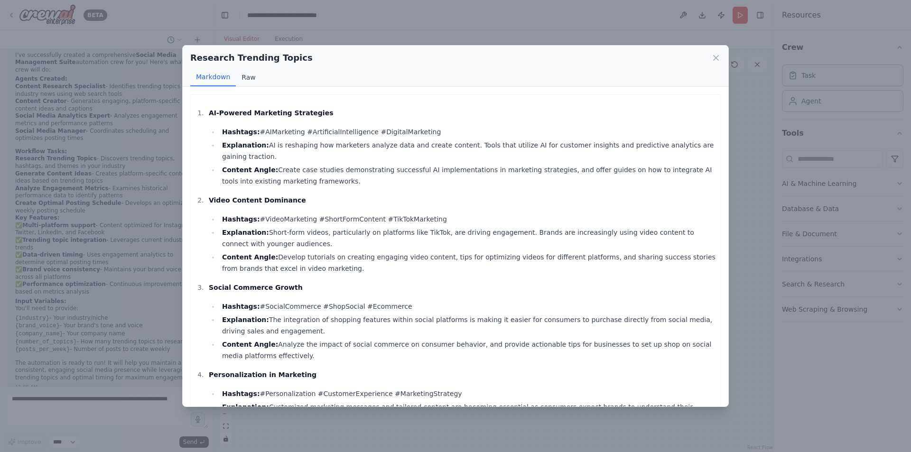
click at [250, 80] on button "Raw" at bounding box center [248, 77] width 25 height 18
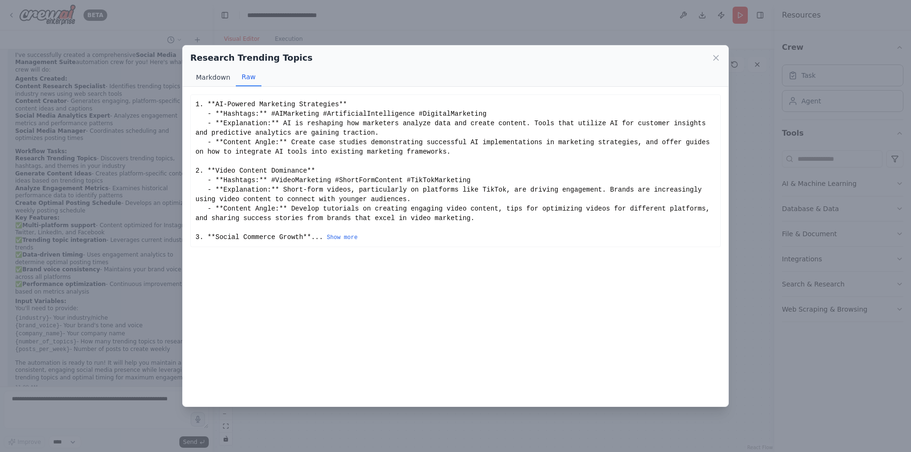
click at [218, 81] on button "Markdown" at bounding box center [213, 77] width 46 height 18
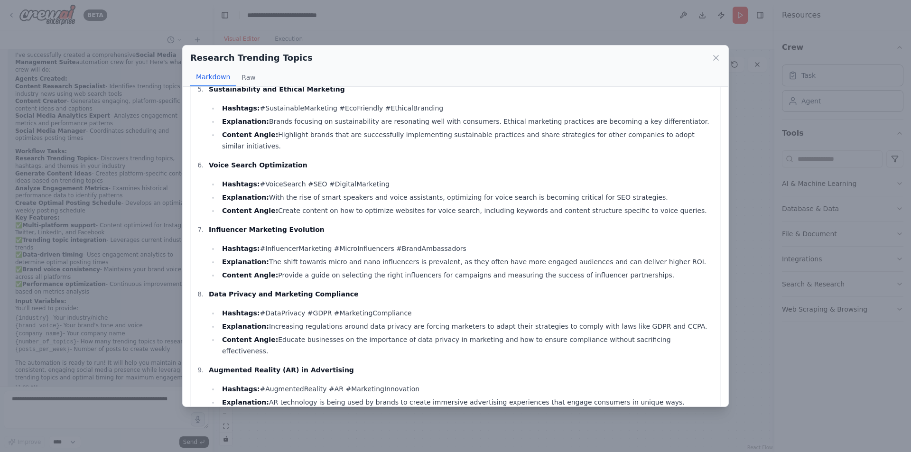
scroll to position [439, 0]
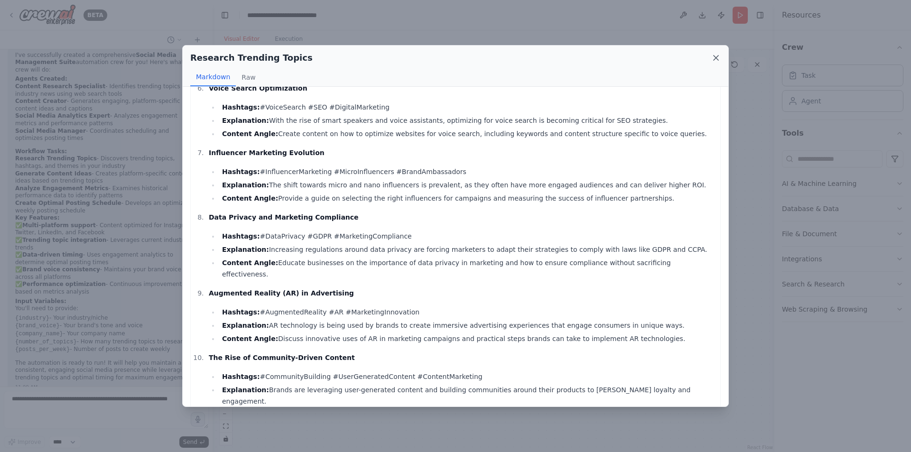
click at [713, 59] on icon at bounding box center [716, 57] width 9 height 9
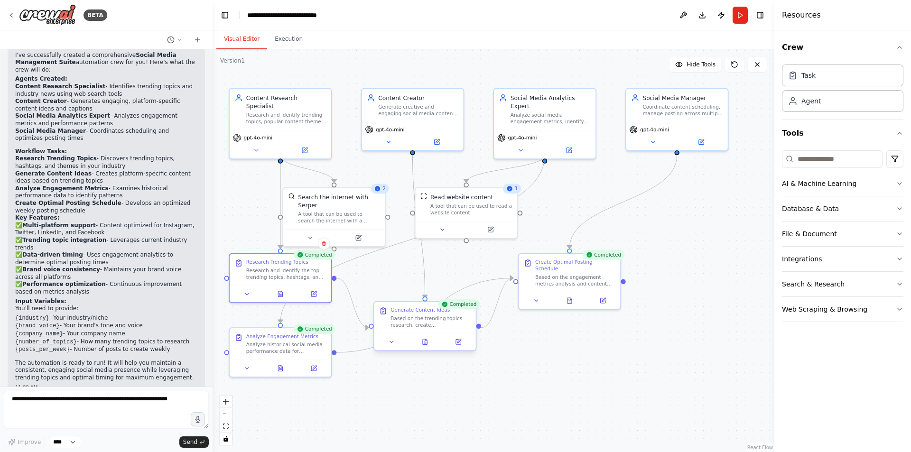
click at [426, 350] on div at bounding box center [426, 342] width 102 height 17
click at [425, 344] on icon at bounding box center [425, 344] width 2 height 0
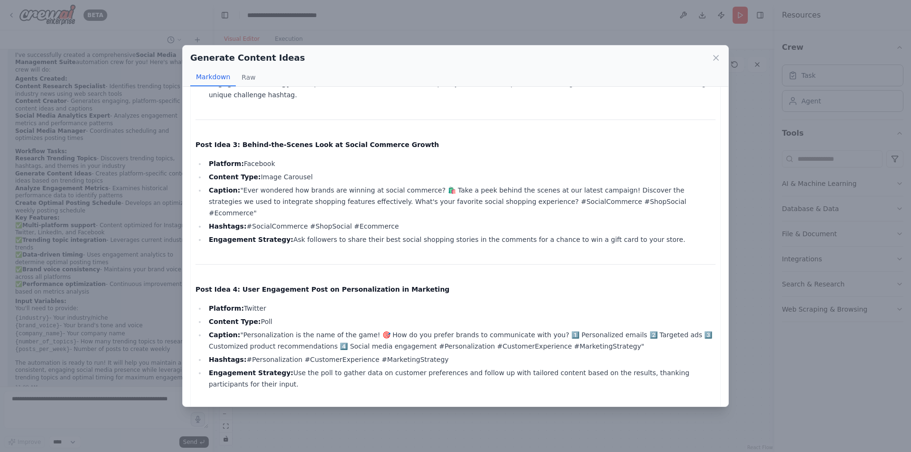
scroll to position [279, 0]
click at [713, 57] on icon at bounding box center [716, 57] width 9 height 9
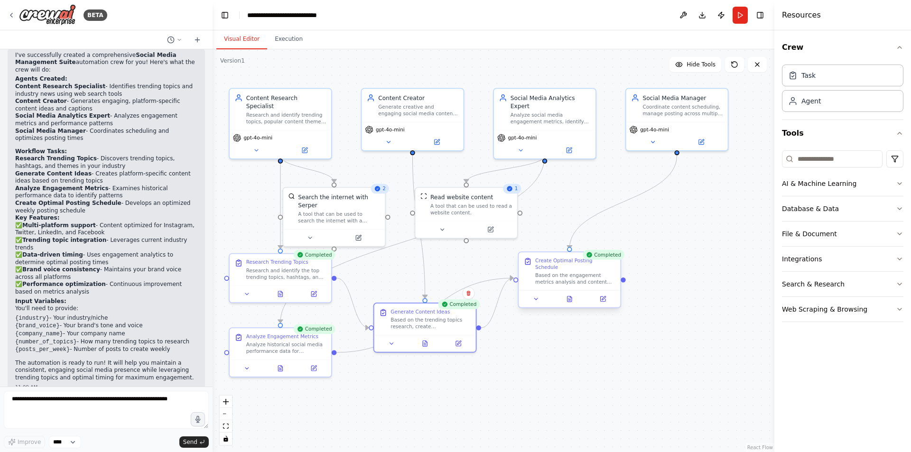
click at [573, 298] on div at bounding box center [570, 298] width 102 height 17
click at [569, 298] on div at bounding box center [570, 298] width 102 height 17
click at [570, 296] on icon at bounding box center [570, 299] width 4 height 6
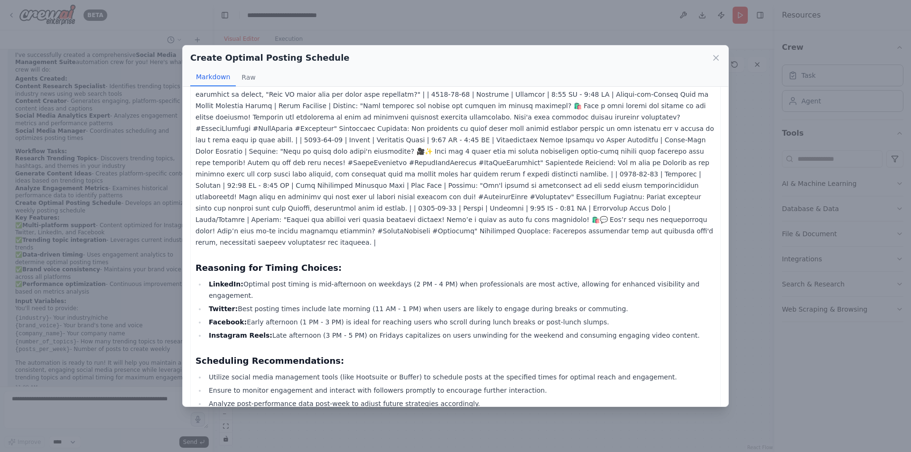
scroll to position [188, 0]
click at [718, 61] on icon at bounding box center [716, 57] width 9 height 9
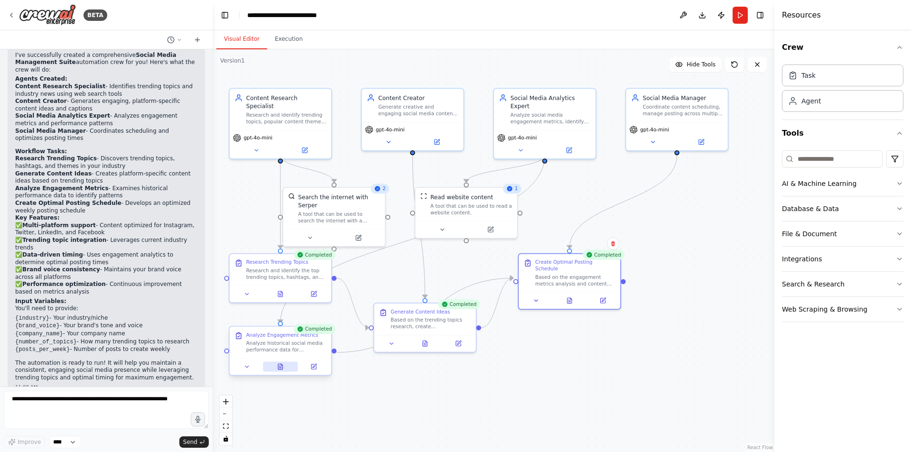
click at [278, 367] on icon at bounding box center [280, 367] width 7 height 7
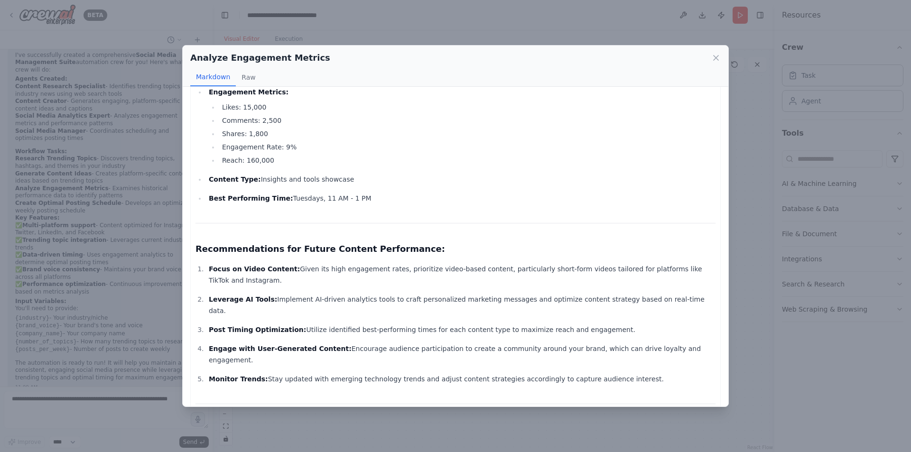
scroll to position [683, 0]
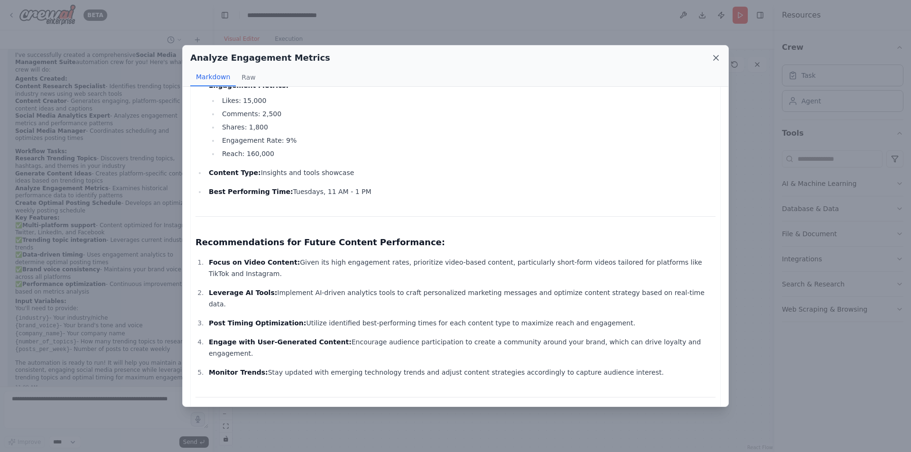
click at [716, 57] on icon at bounding box center [716, 57] width 9 height 9
